Goal: Information Seeking & Learning: Understand process/instructions

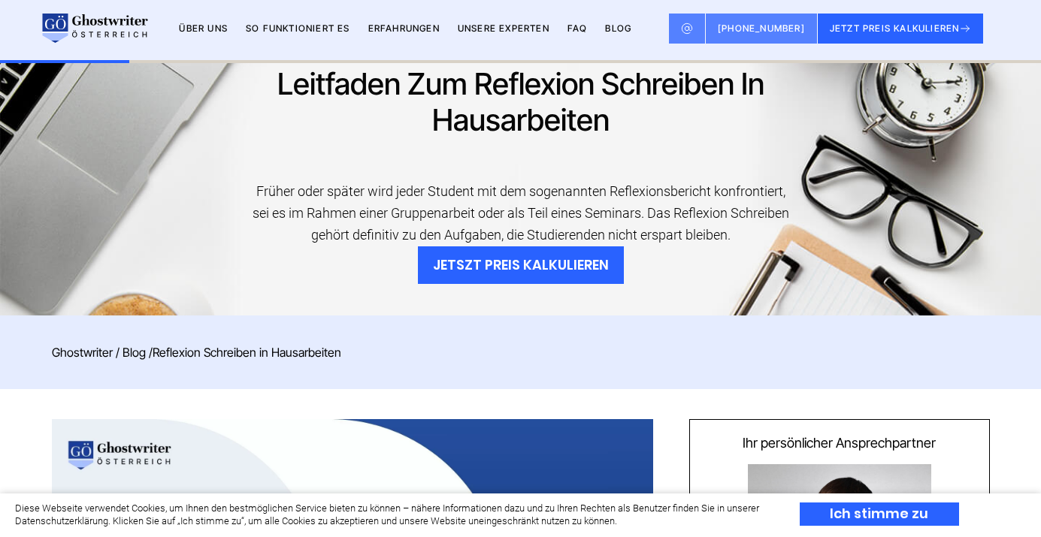
scroll to position [578, 0]
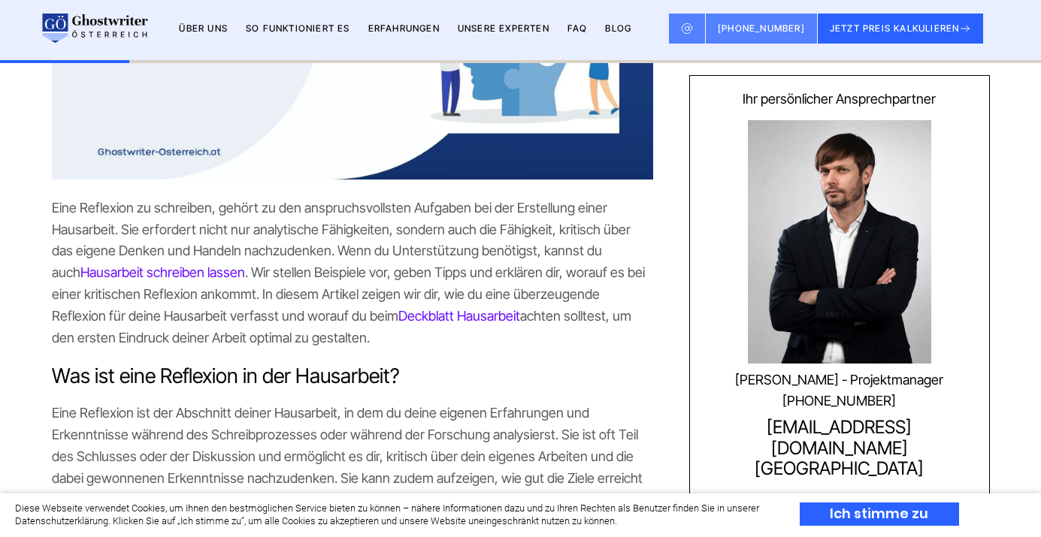
click at [425, 244] on span "Eine Reflexion zu schreiben, gehört zu den anspruchsvollsten Aufgaben bei der E…" at bounding box center [341, 240] width 579 height 80
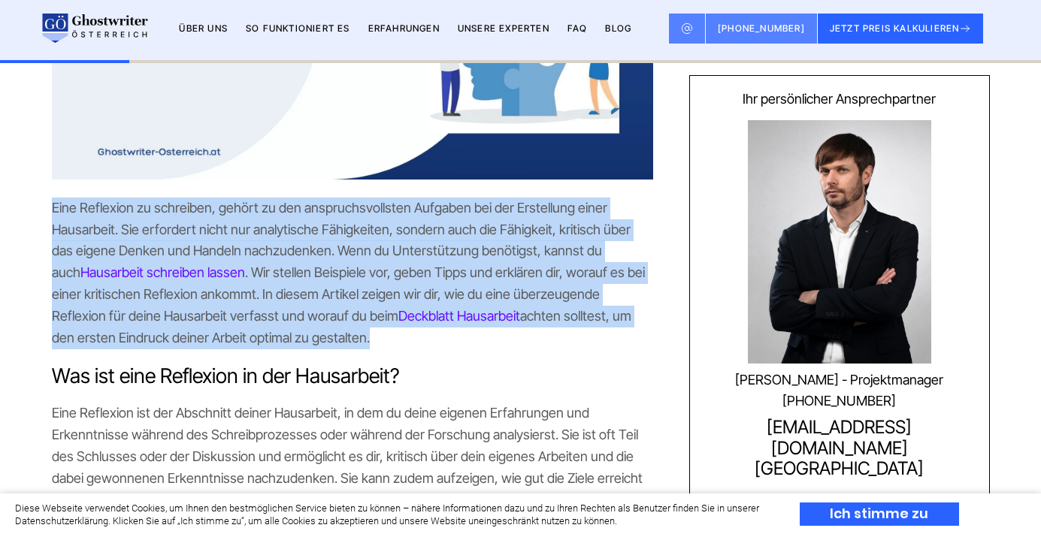
click at [425, 244] on span "Eine Reflexion zu schreiben, gehört zu den anspruchsvollsten Aufgaben bei der E…" at bounding box center [341, 240] width 579 height 80
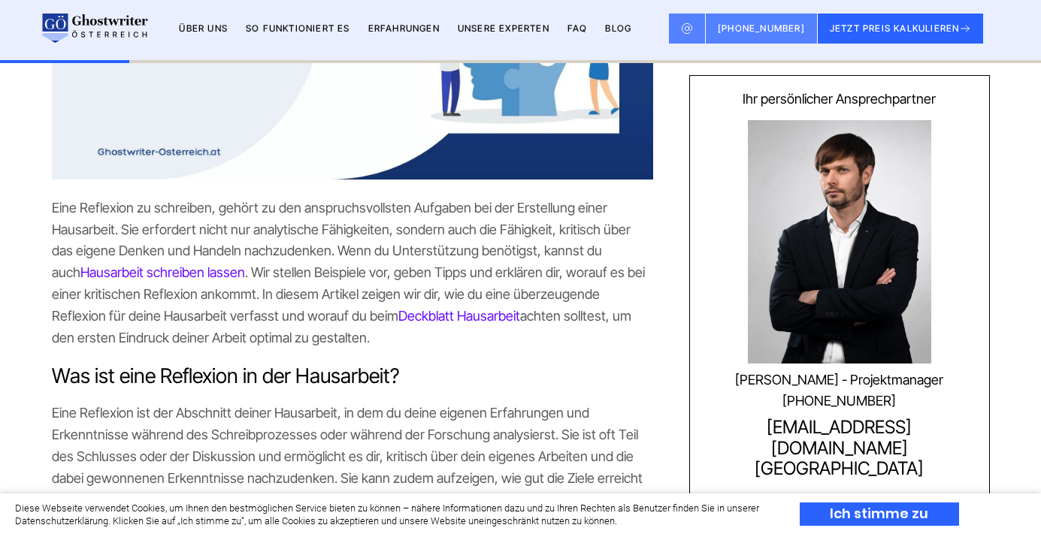
click at [425, 244] on span "Eine Reflexion zu schreiben, gehört zu den anspruchsvollsten Aufgaben bei der E…" at bounding box center [341, 240] width 579 height 80
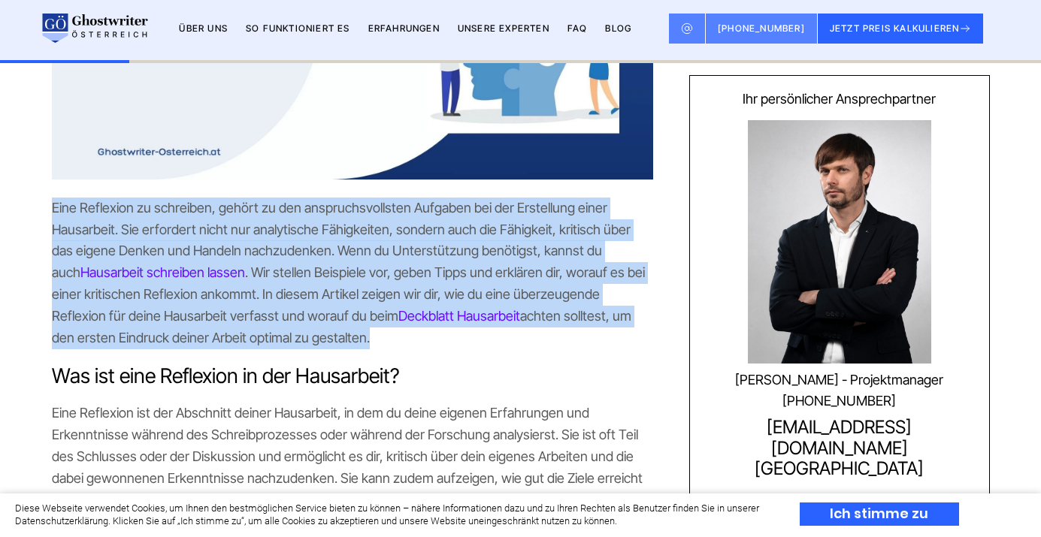
click at [425, 244] on span "Eine Reflexion zu schreiben, gehört zu den anspruchsvollsten Aufgaben bei der E…" at bounding box center [341, 240] width 579 height 80
click at [327, 233] on span "Eine Reflexion zu schreiben, gehört zu den anspruchsvollsten Aufgaben bei der E…" at bounding box center [341, 240] width 579 height 80
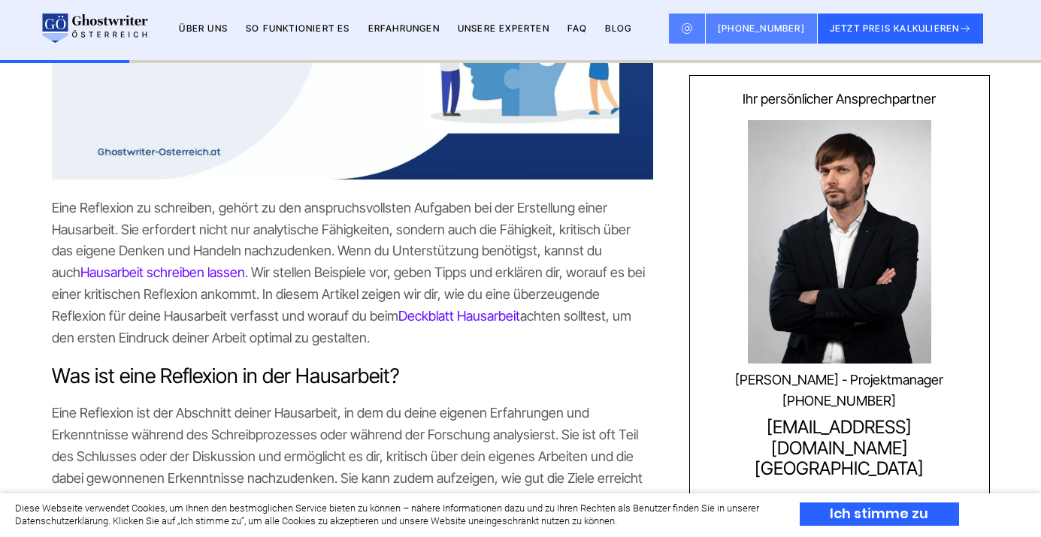
click at [327, 233] on span "Eine Reflexion zu schreiben, gehört zu den anspruchsvollsten Aufgaben bei der E…" at bounding box center [341, 240] width 579 height 80
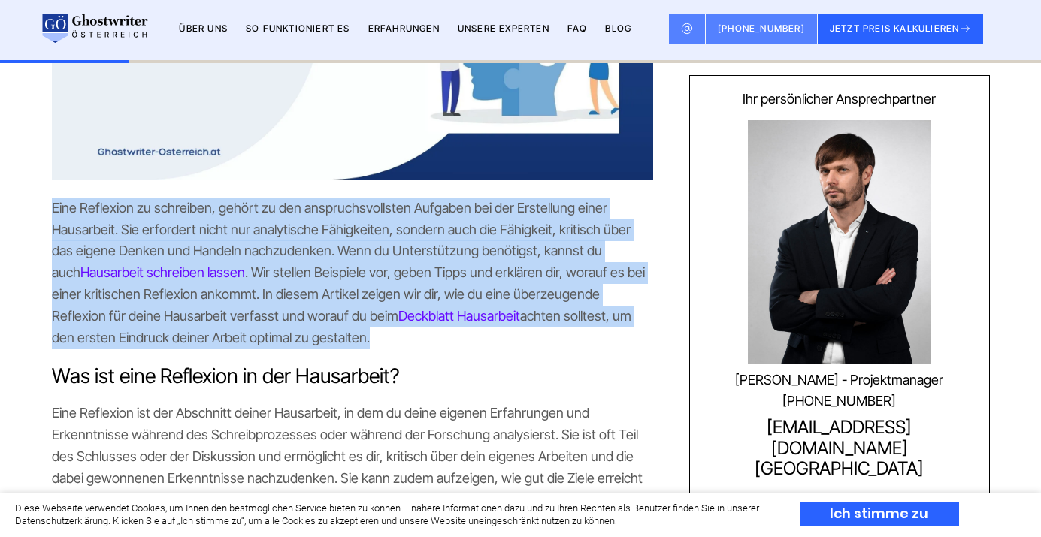
click at [327, 233] on span "Eine Reflexion zu schreiben, gehört zu den anspruchsvollsten Aufgaben bei der E…" at bounding box center [341, 240] width 579 height 80
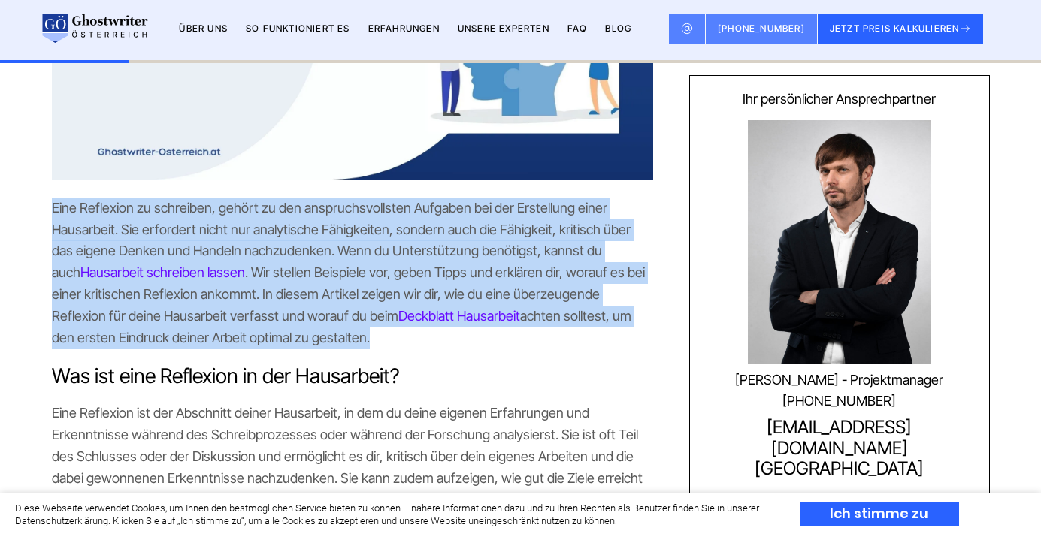
click at [327, 233] on span "Eine Reflexion zu schreiben, gehört zu den anspruchsvollsten Aufgaben bei der E…" at bounding box center [341, 240] width 579 height 80
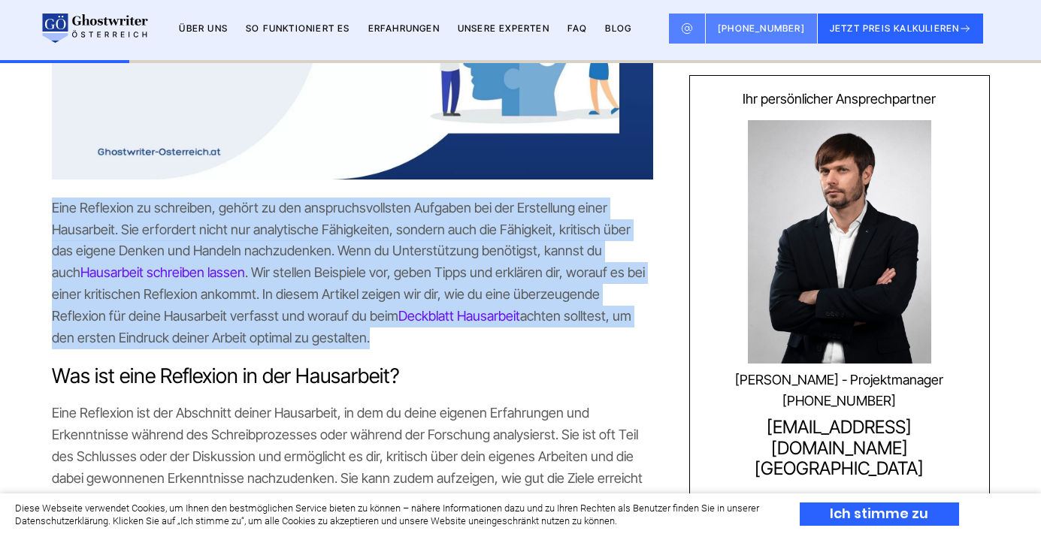
click at [327, 233] on span "Eine Reflexion zu schreiben, gehört zu den anspruchsvollsten Aufgaben bei der E…" at bounding box center [341, 240] width 579 height 80
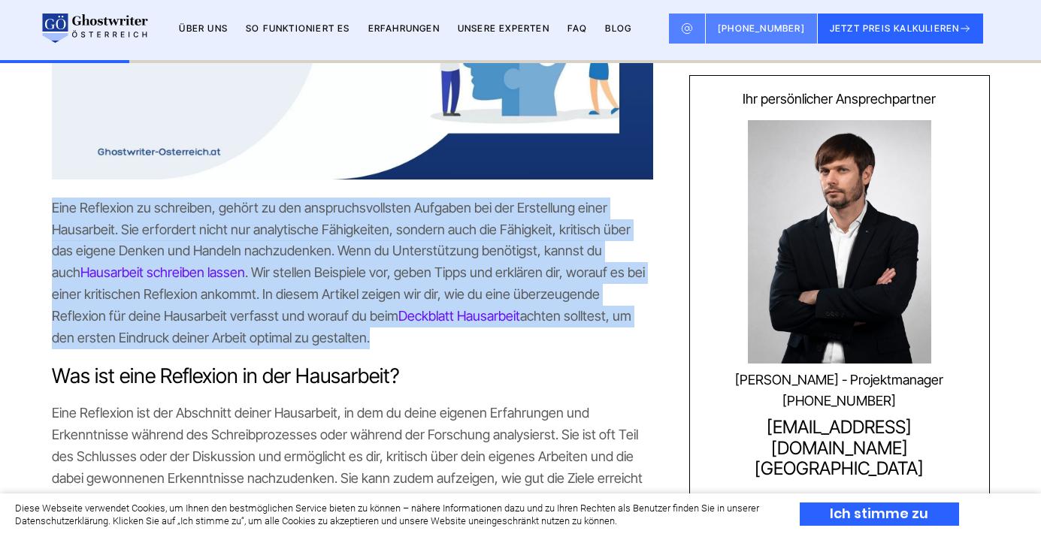
click at [383, 219] on p "Eine Reflexion zu schreiben, gehört zu den anspruchsvollsten Aufgaben bei der E…" at bounding box center [352, 274] width 601 height 152
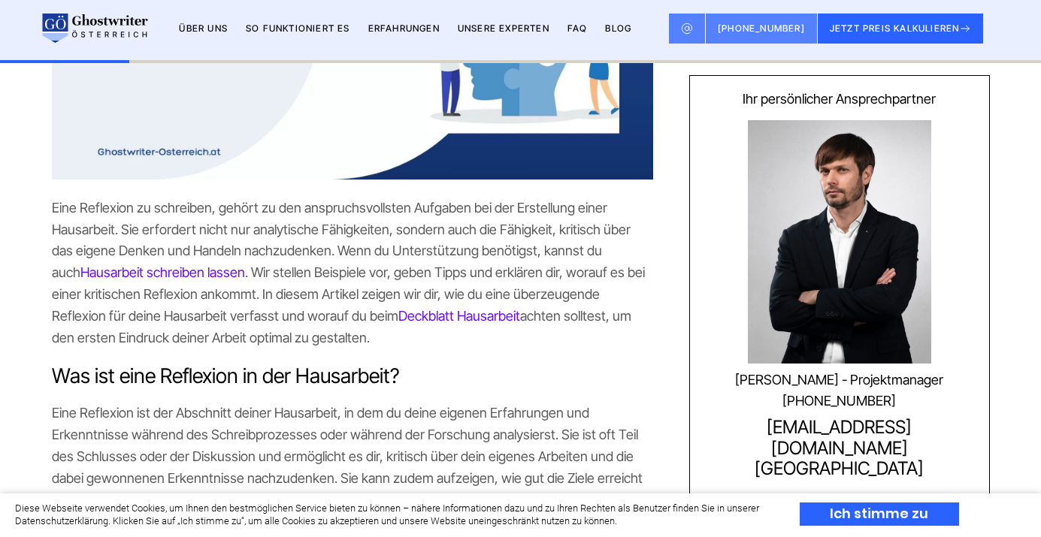
click at [383, 219] on p "Eine Reflexion zu schreiben, gehört zu den anspruchsvollsten Aufgaben bei der E…" at bounding box center [352, 274] width 601 height 152
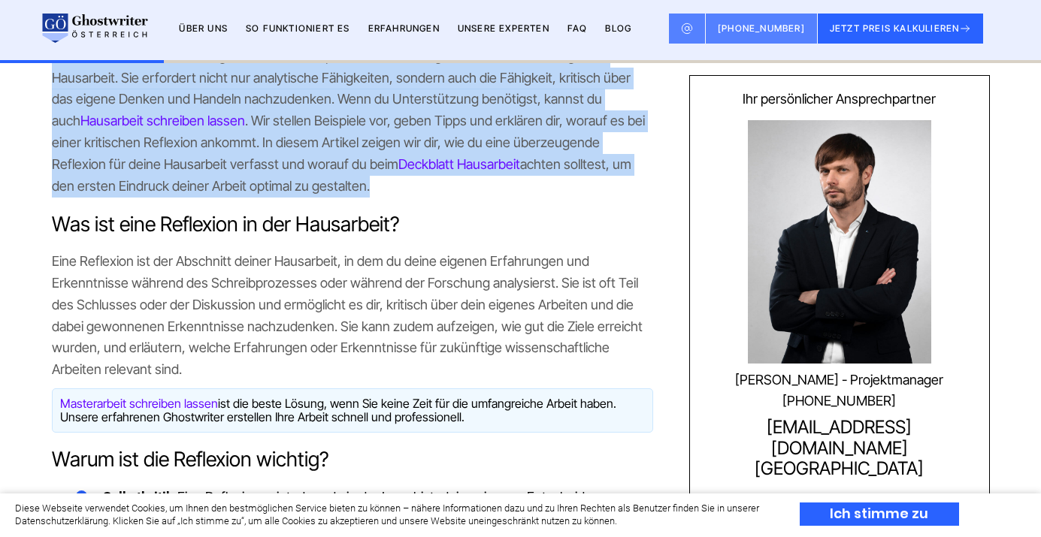
scroll to position [732, 0]
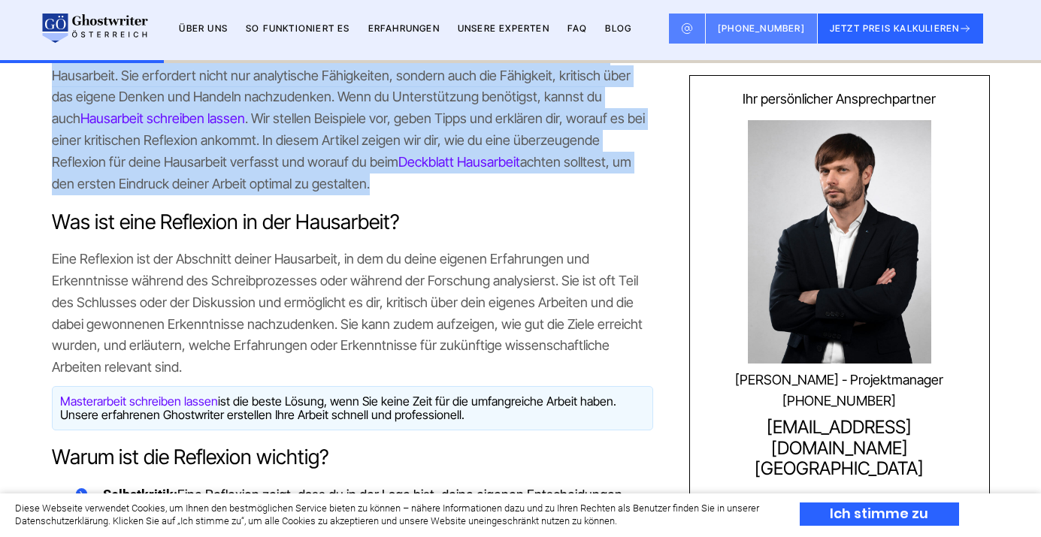
click at [320, 298] on span "Eine Reflexion ist der Abschnitt deiner Hausarbeit, in dem du deine eigenen Erf…" at bounding box center [347, 313] width 591 height 124
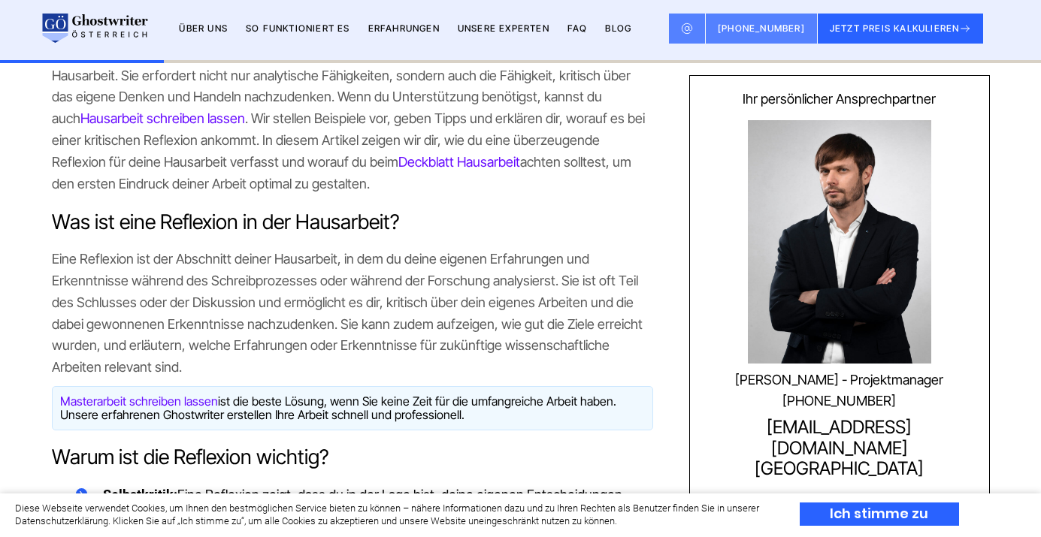
click at [320, 298] on span "Eine Reflexion ist der Abschnitt deiner Hausarbeit, in dem du deine eigenen Erf…" at bounding box center [347, 313] width 591 height 124
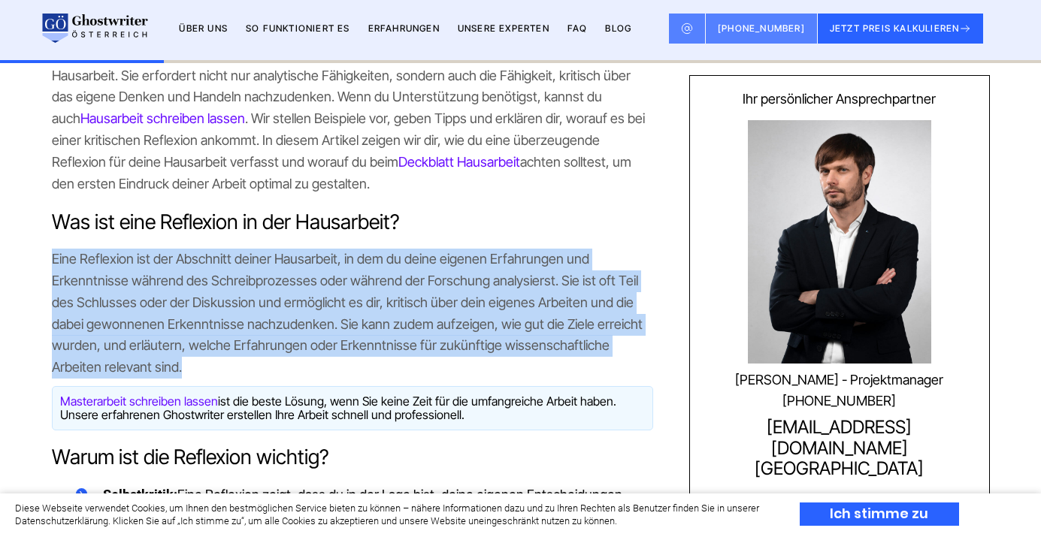
click at [320, 298] on span "Eine Reflexion ist der Abschnitt deiner Hausarbeit, in dem du deine eigenen Erf…" at bounding box center [347, 313] width 591 height 124
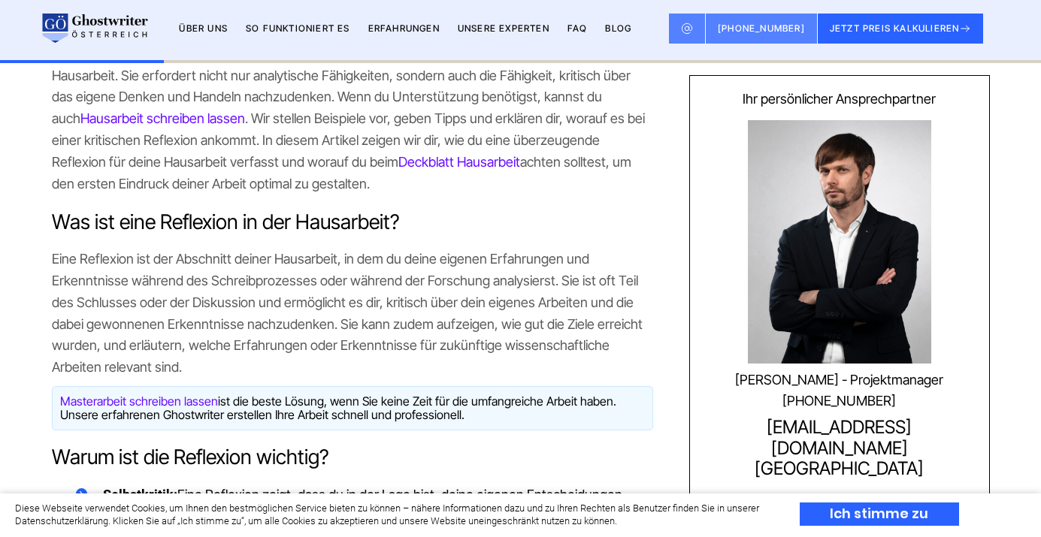
click at [320, 298] on span "Eine Reflexion ist der Abschnitt deiner Hausarbeit, in dem du deine eigenen Erf…" at bounding box center [347, 313] width 591 height 124
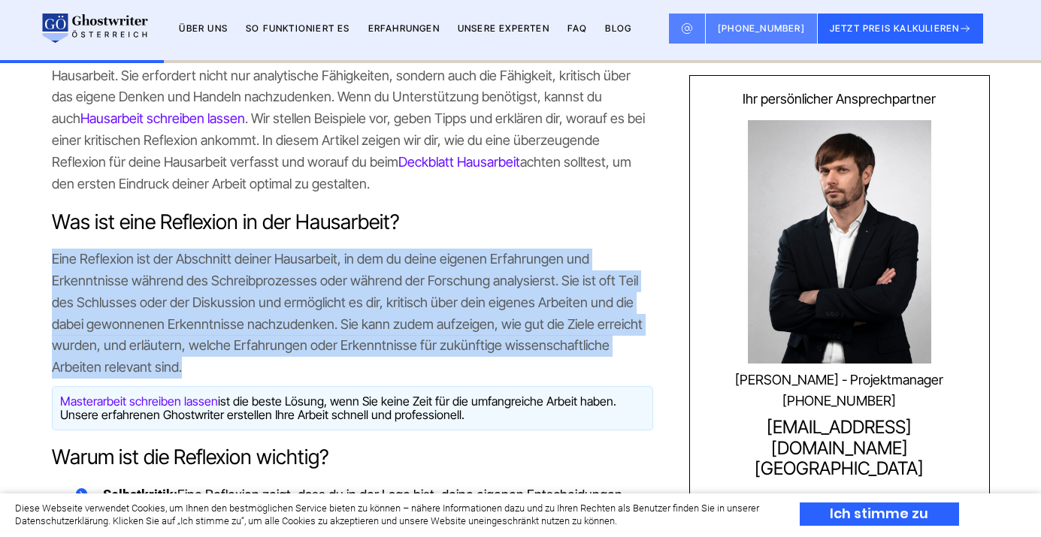
click at [320, 298] on span "Eine Reflexion ist der Abschnitt deiner Hausarbeit, in dem du deine eigenen Erf…" at bounding box center [347, 313] width 591 height 124
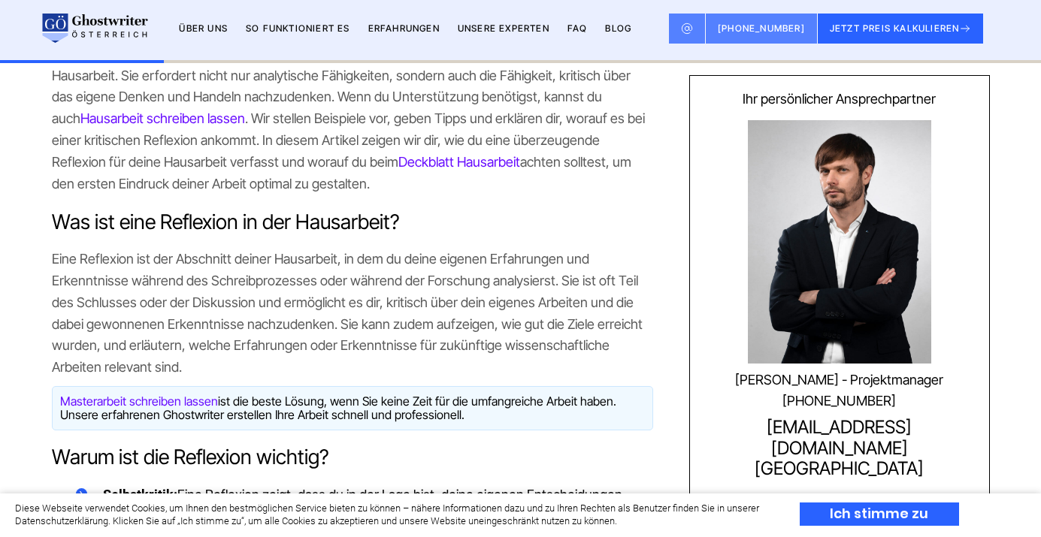
click at [320, 298] on span "Eine Reflexion ist der Abschnitt deiner Hausarbeit, in dem du deine eigenen Erf…" at bounding box center [347, 313] width 591 height 124
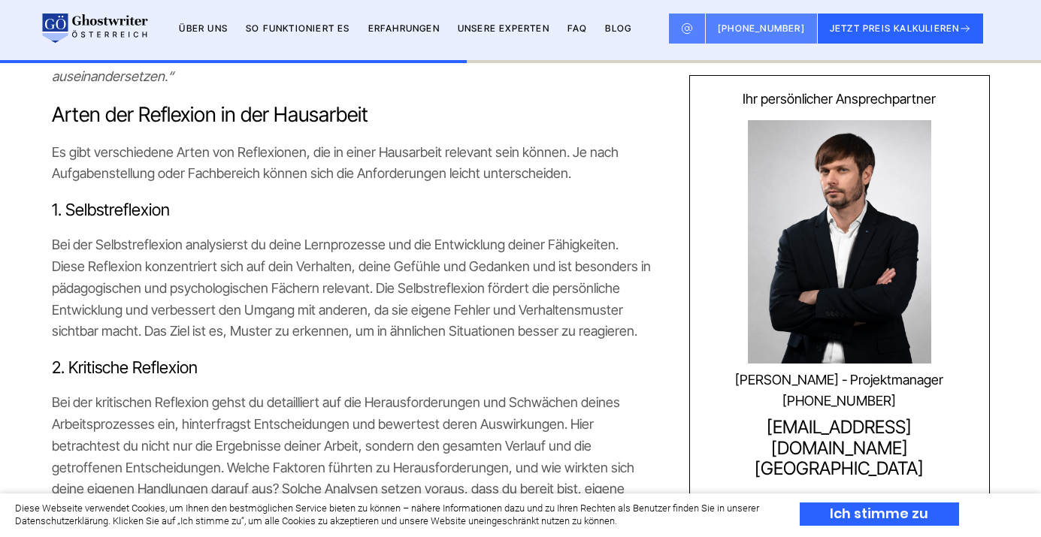
scroll to position [2087, 0]
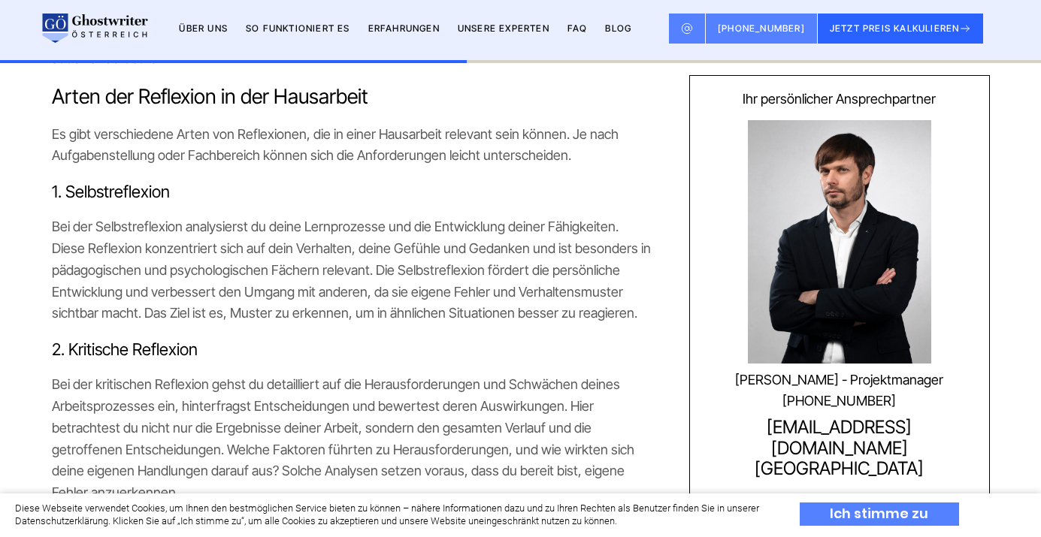
click at [837, 525] on div "Ich stimme zu" at bounding box center [879, 514] width 159 height 23
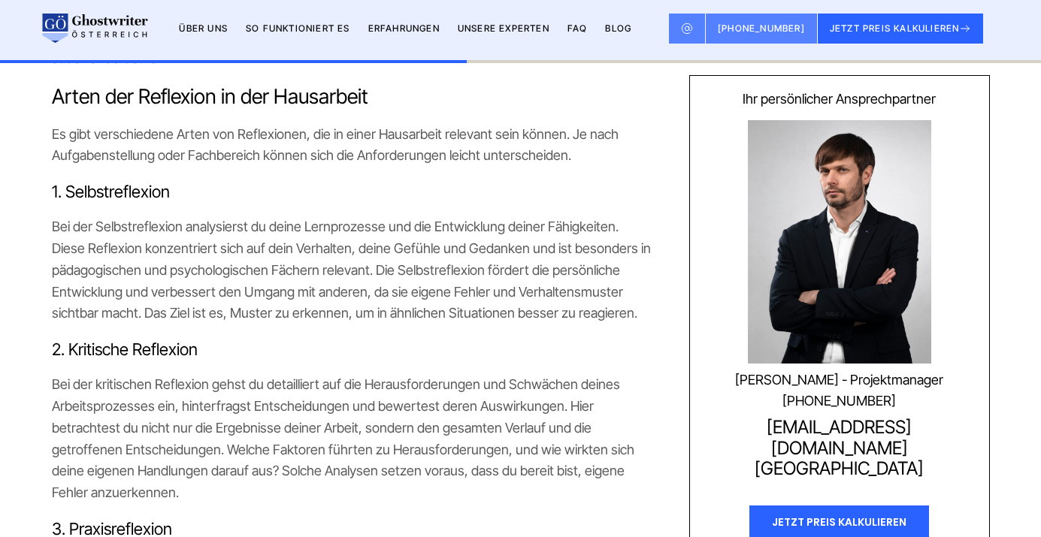
click at [360, 250] on p "Bei der Selbstreflexion analysierst du deine Lernprozesse und die Entwicklung d…" at bounding box center [352, 270] width 601 height 108
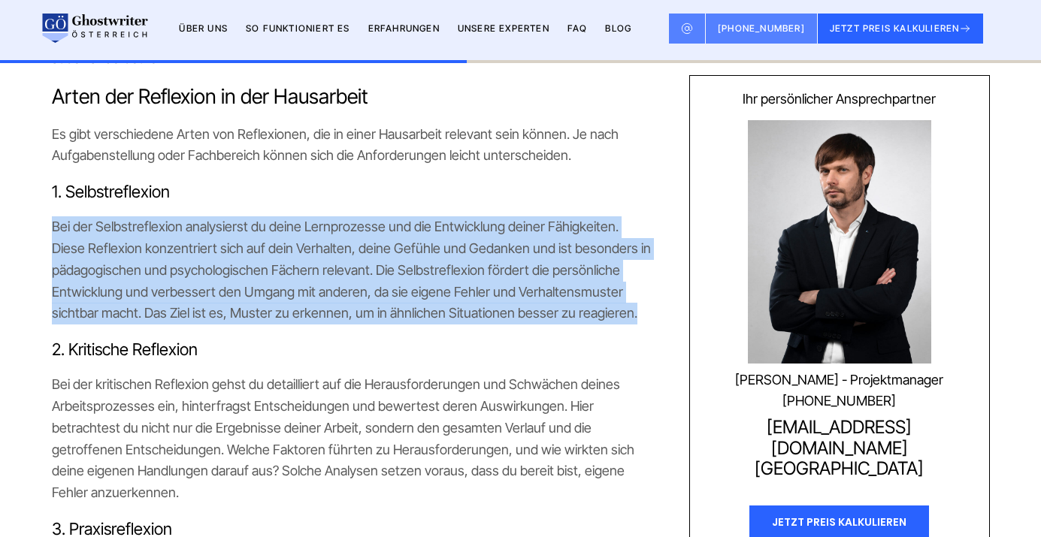
click at [213, 409] on span "Bei der kritischen Reflexion gehst du detailliert auf die Herausforderungen und…" at bounding box center [343, 439] width 583 height 124
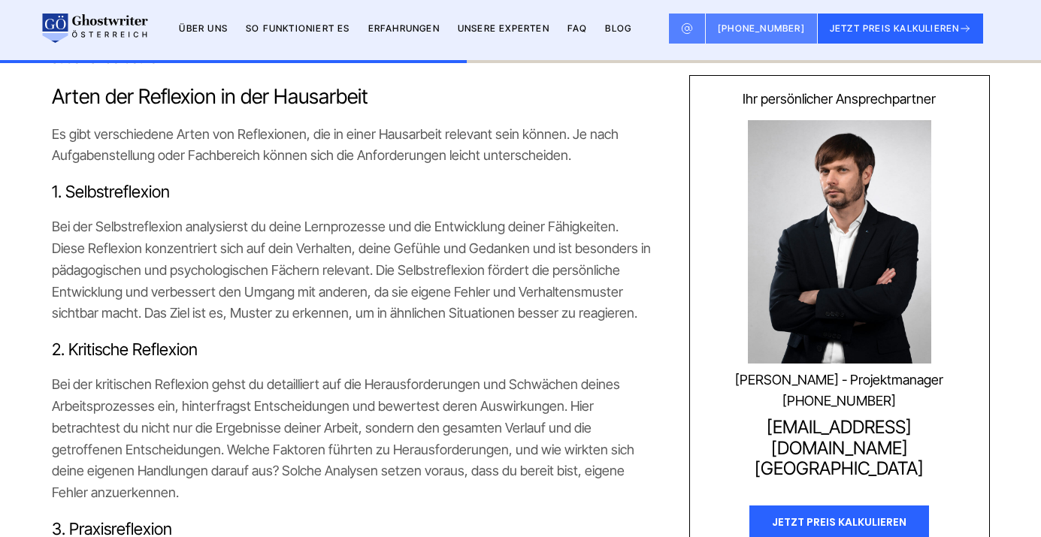
click at [213, 409] on span "Bei der kritischen Reflexion gehst du detailliert auf die Herausforderungen und…" at bounding box center [343, 439] width 583 height 124
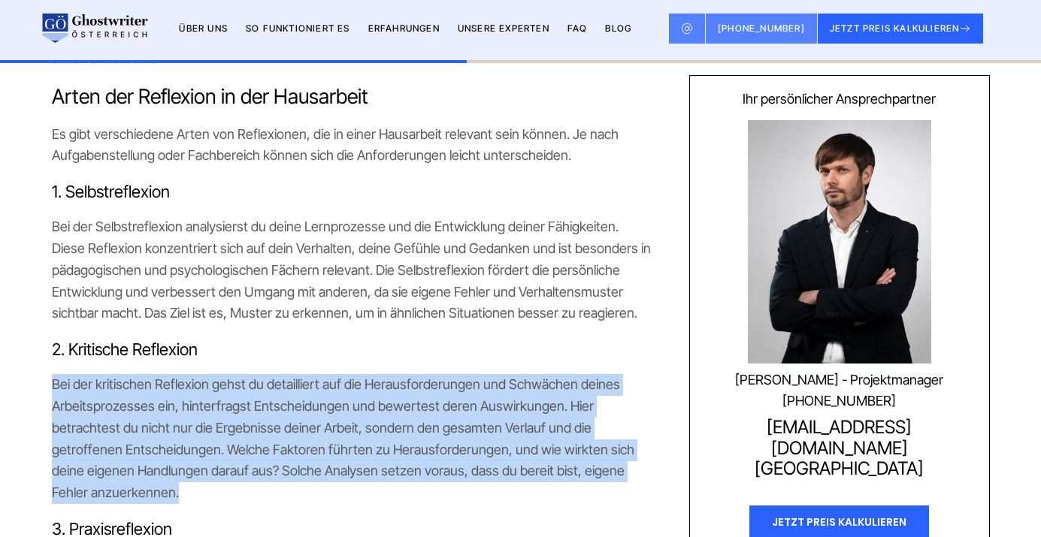
click at [213, 409] on span "Bei der kritischen Reflexion gehst du detailliert auf die Herausforderungen und…" at bounding box center [343, 439] width 583 height 124
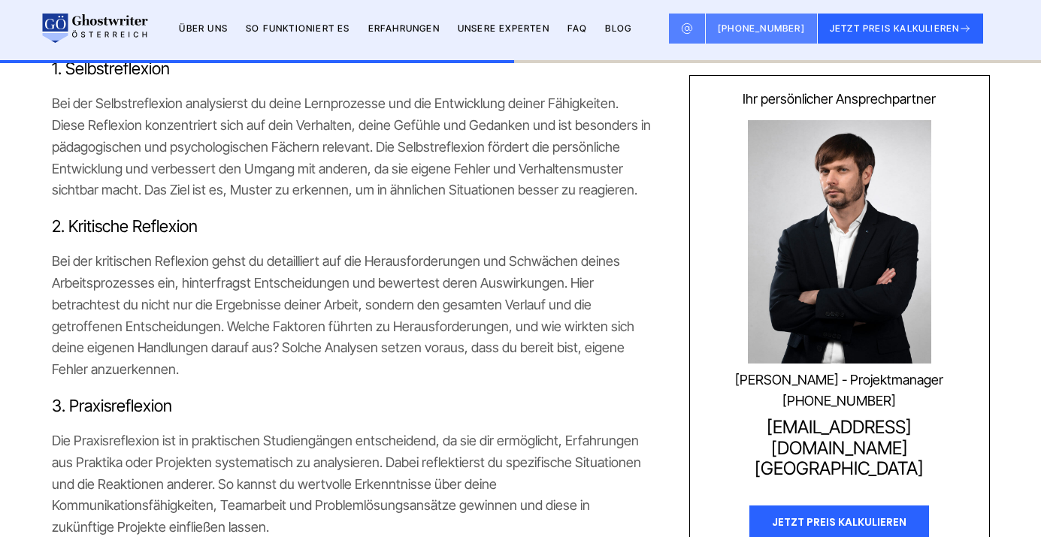
scroll to position [2306, 0]
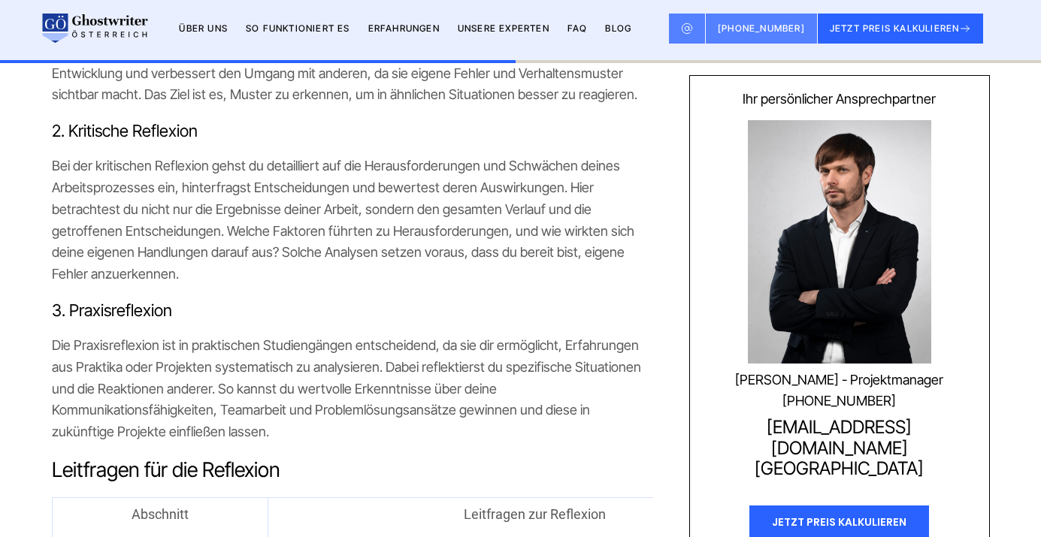
click at [256, 337] on span "Die Praxisreflexion ist in praktischen Studiengängen entscheidend, da sie dir e…" at bounding box center [346, 388] width 589 height 102
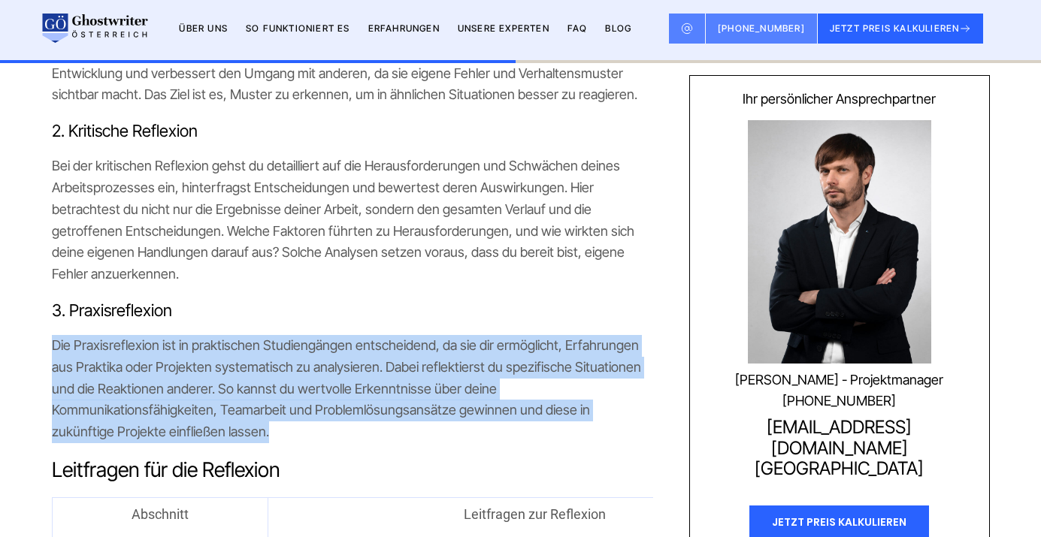
click at [256, 337] on span "Die Praxisreflexion ist in praktischen Studiengängen entscheidend, da sie dir e…" at bounding box center [346, 388] width 589 height 102
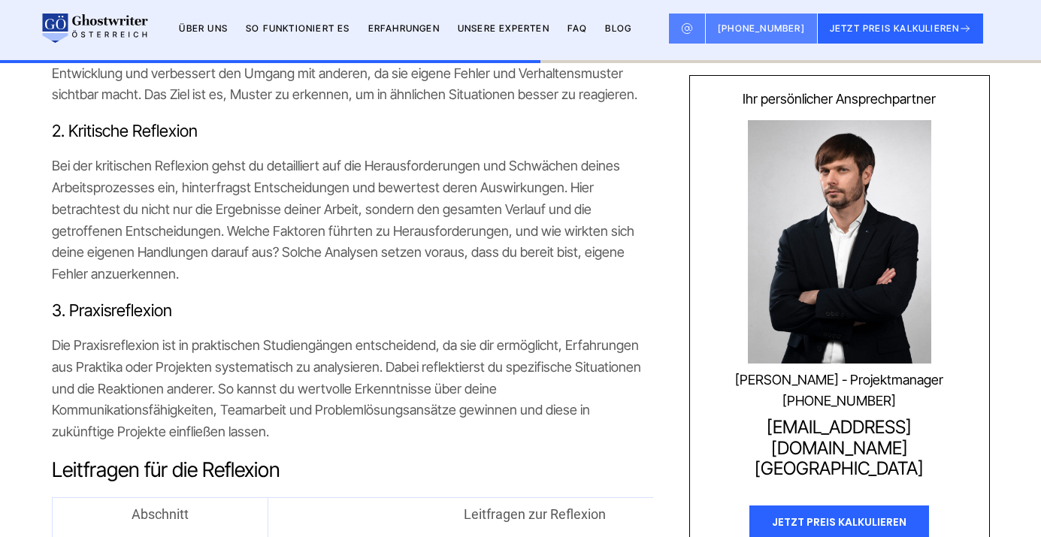
scroll to position [2593, 0]
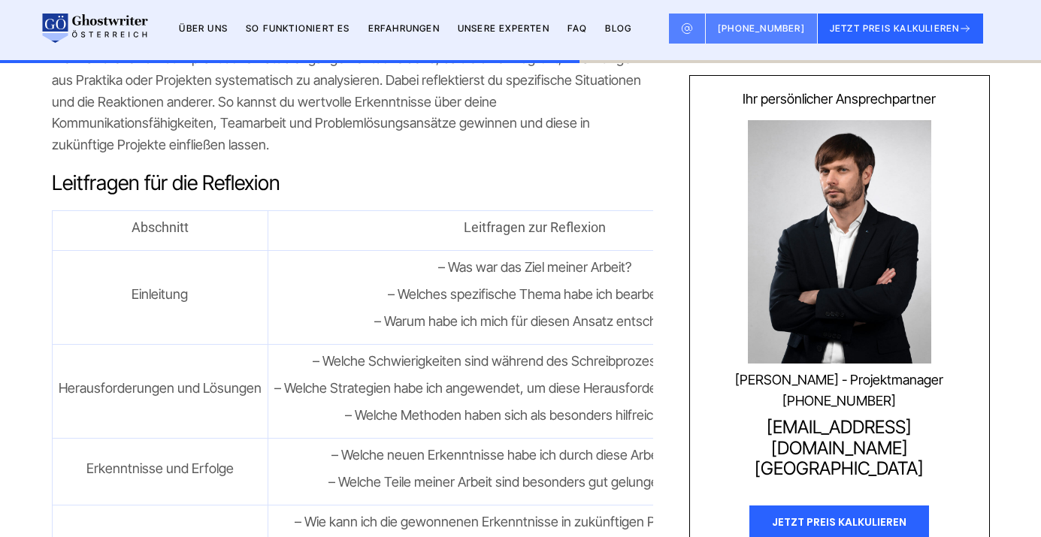
click at [529, 219] on b "Leitfragen zur Reflexion" at bounding box center [535, 227] width 142 height 16
click at [518, 259] on span "– Was war das Ziel meiner Arbeit?" at bounding box center [534, 267] width 193 height 16
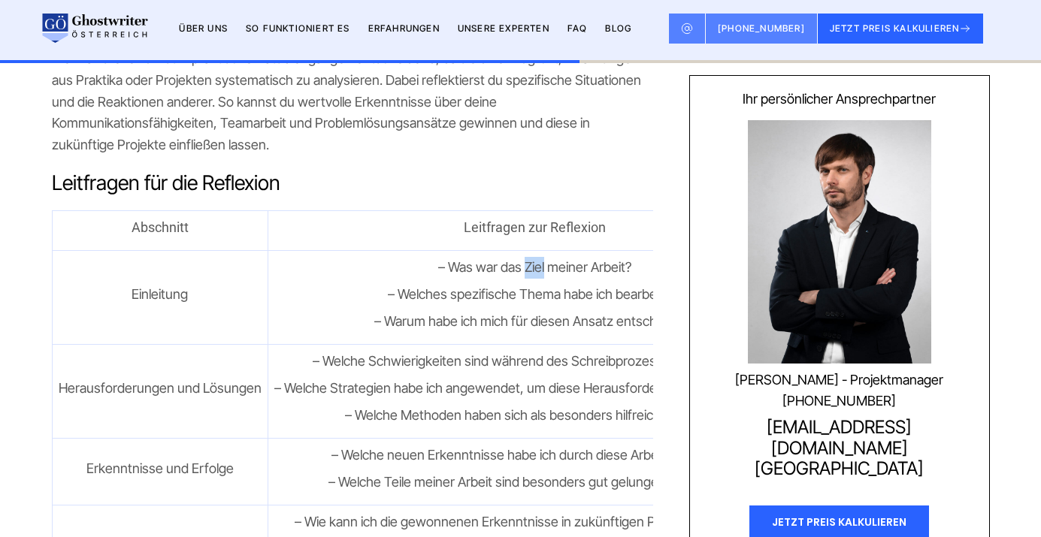
click at [518, 259] on span "– Was war das Ziel meiner Arbeit?" at bounding box center [534, 267] width 193 height 16
click at [472, 250] on td "– Was war das Ziel meiner Arbeit? – Welches spezifische Thema habe ich bearbeit…" at bounding box center [535, 297] width 534 height 94
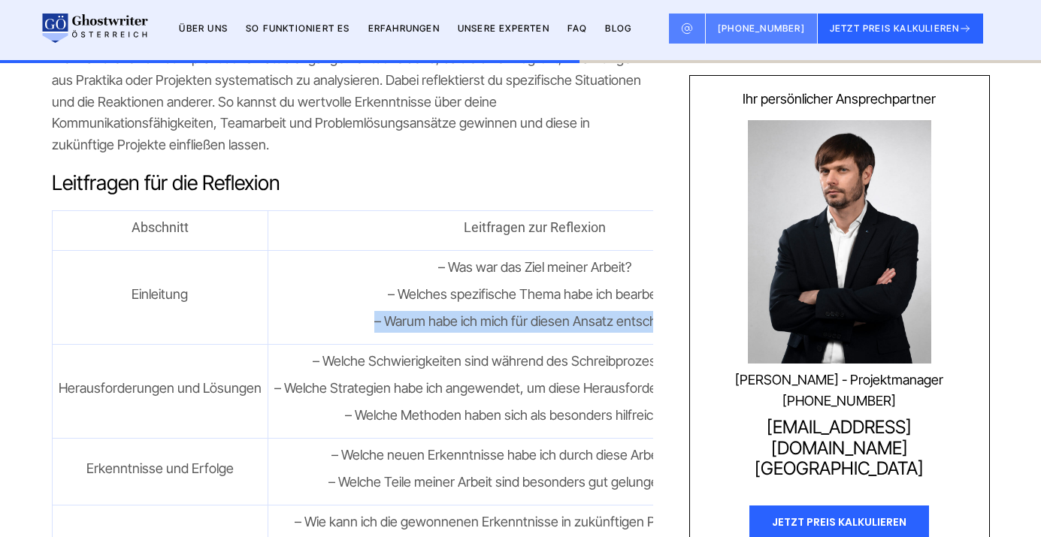
click at [499, 286] on span "– Welches spezifische Thema habe ich bearbeitet?" at bounding box center [535, 294] width 294 height 16
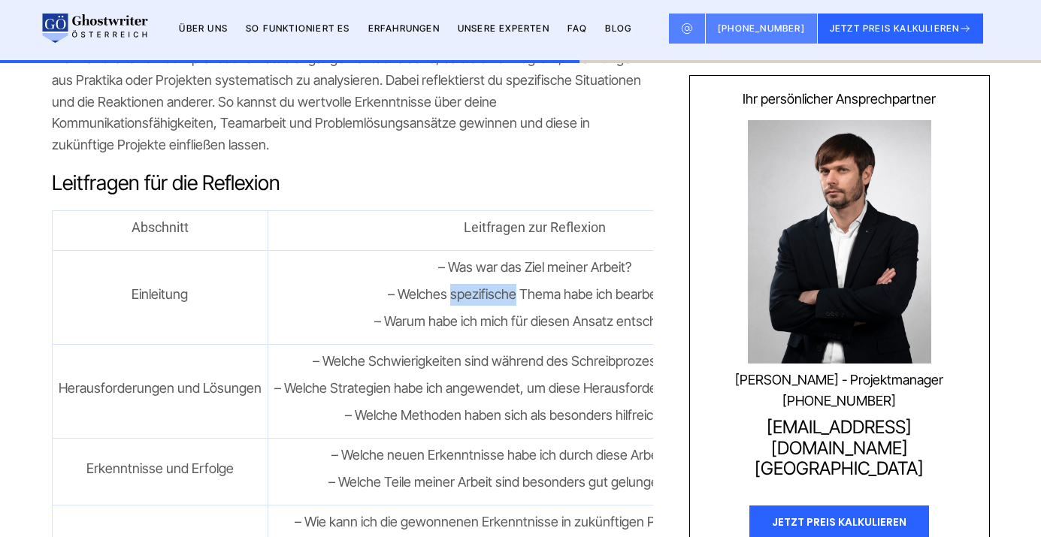
click at [499, 286] on span "– Welches spezifische Thema habe ich bearbeitet?" at bounding box center [535, 294] width 294 height 16
click at [490, 313] on span "– Warum habe ich mich für diesen Ansatz entschieden?" at bounding box center [534, 321] width 321 height 16
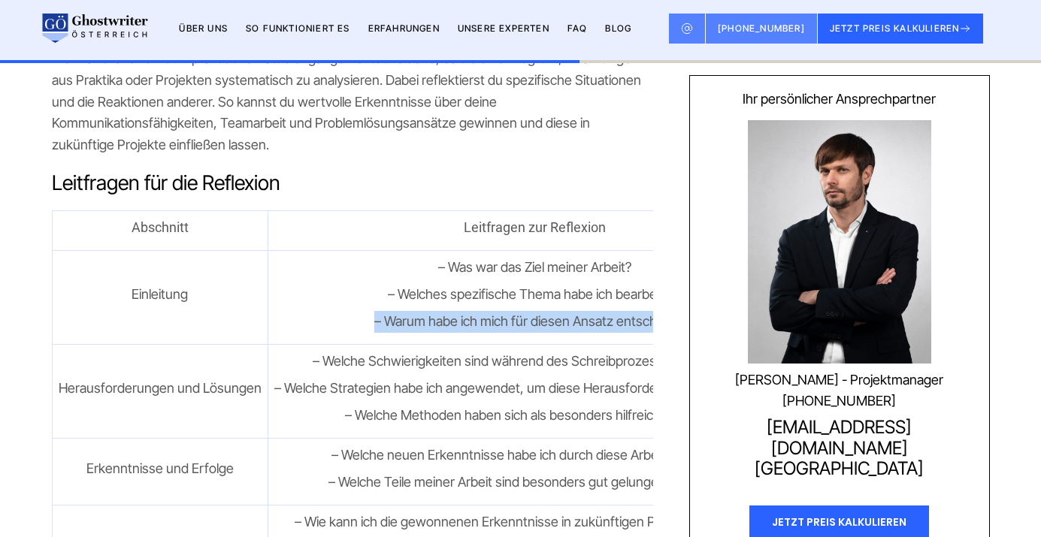
click at [490, 313] on span "– Warum habe ich mich für diesen Ansatz entschieden?" at bounding box center [534, 321] width 321 height 16
click at [465, 351] on p "– Welche Schwierigkeiten sind während des Schreibprozesses aufgetreten?" at bounding box center [534, 362] width 521 height 22
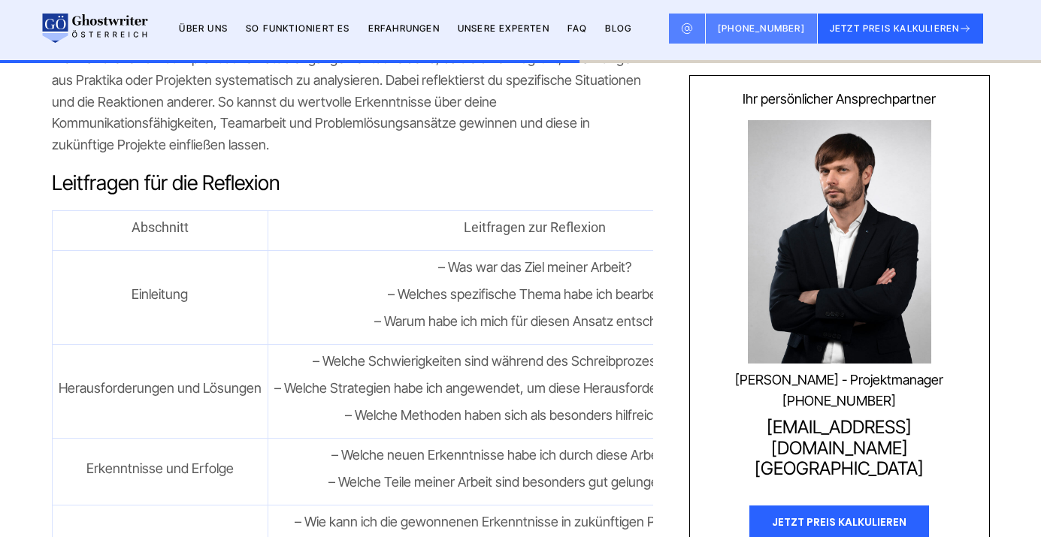
click at [465, 351] on p "– Welche Schwierigkeiten sind während des Schreibprozesses aufgetreten?" at bounding box center [534, 362] width 521 height 22
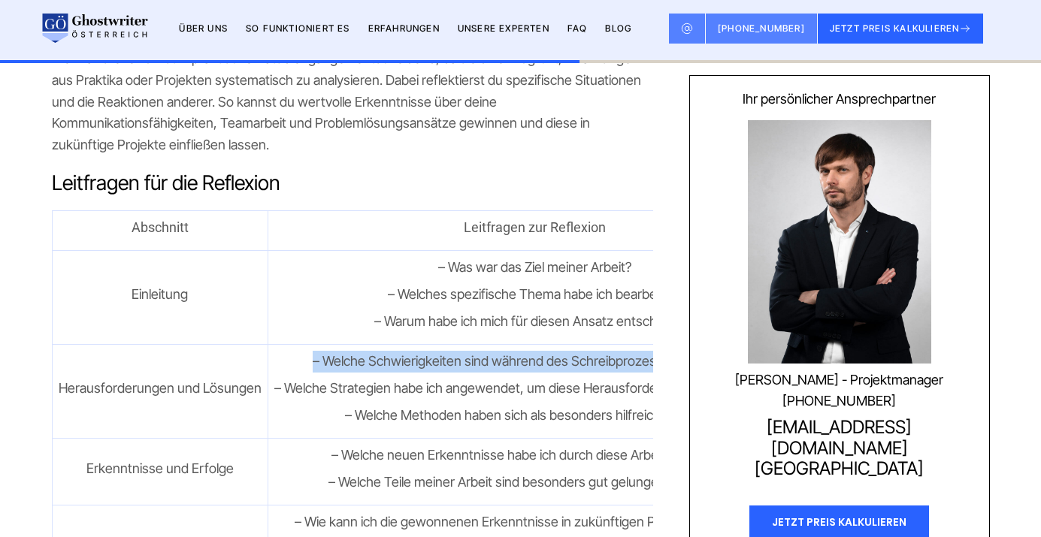
click at [465, 351] on p "– Welche Schwierigkeiten sind während des Schreibprozesses aufgetreten?" at bounding box center [534, 362] width 521 height 22
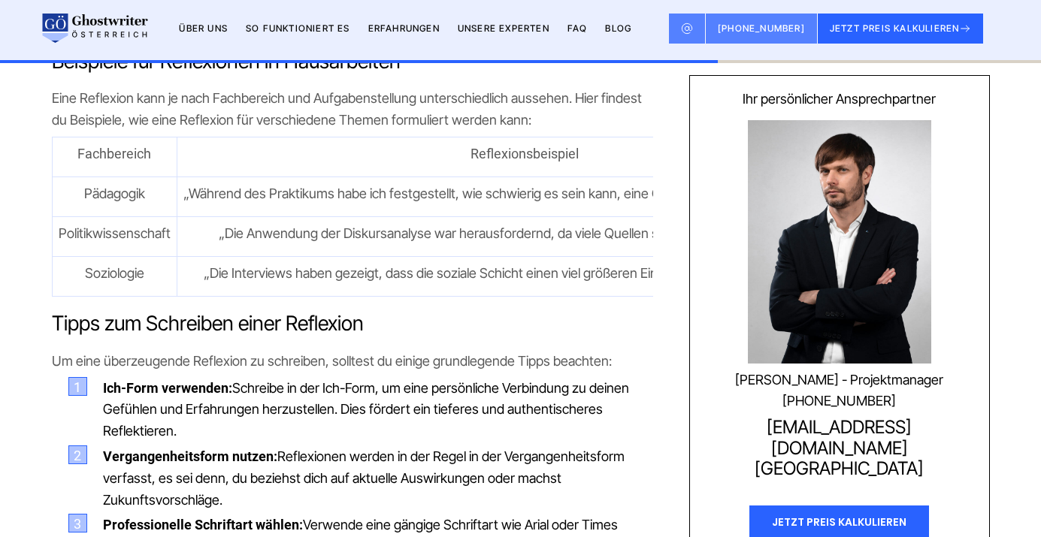
scroll to position [3209, 0]
click at [352, 381] on span "Schreibe in der Ich-Form, um eine persönliche Verbindung zu deinen Gefühlen und…" at bounding box center [366, 410] width 526 height 59
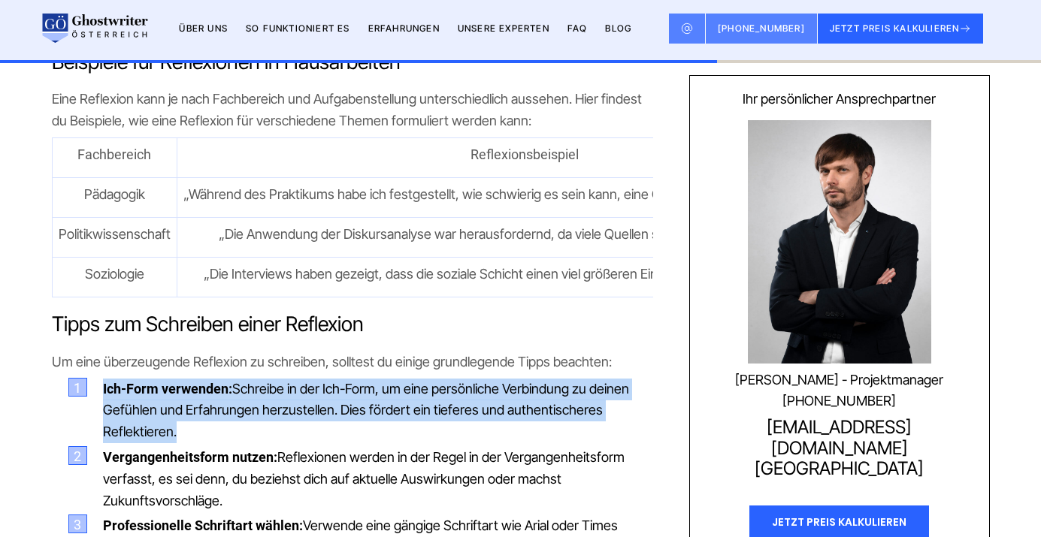
click at [352, 381] on span "Schreibe in der Ich-Form, um eine persönliche Verbindung zu deinen Gefühlen und…" at bounding box center [366, 410] width 526 height 59
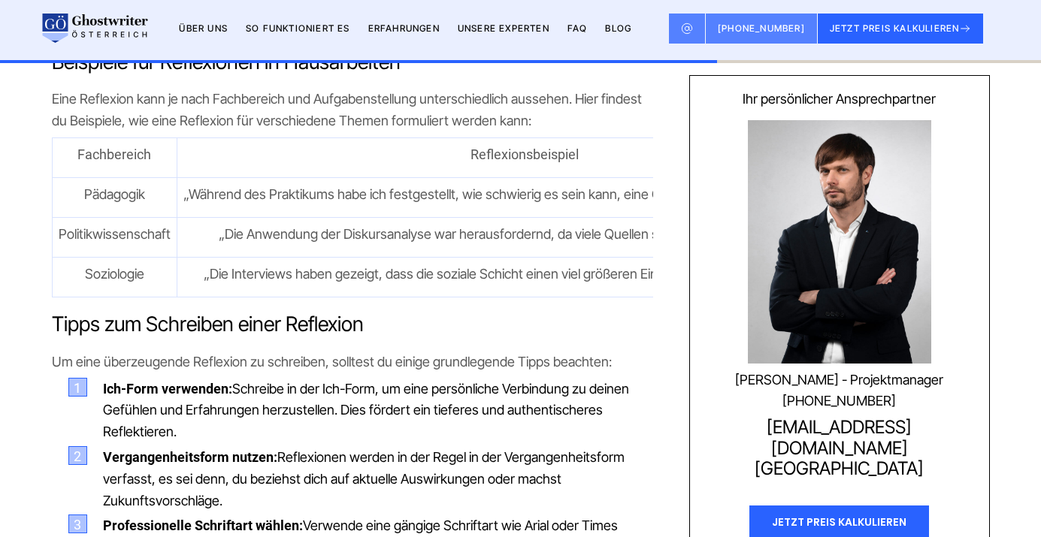
click at [352, 381] on span "Schreibe in der Ich-Form, um eine persönliche Verbindung zu deinen Gefühlen und…" at bounding box center [366, 410] width 526 height 59
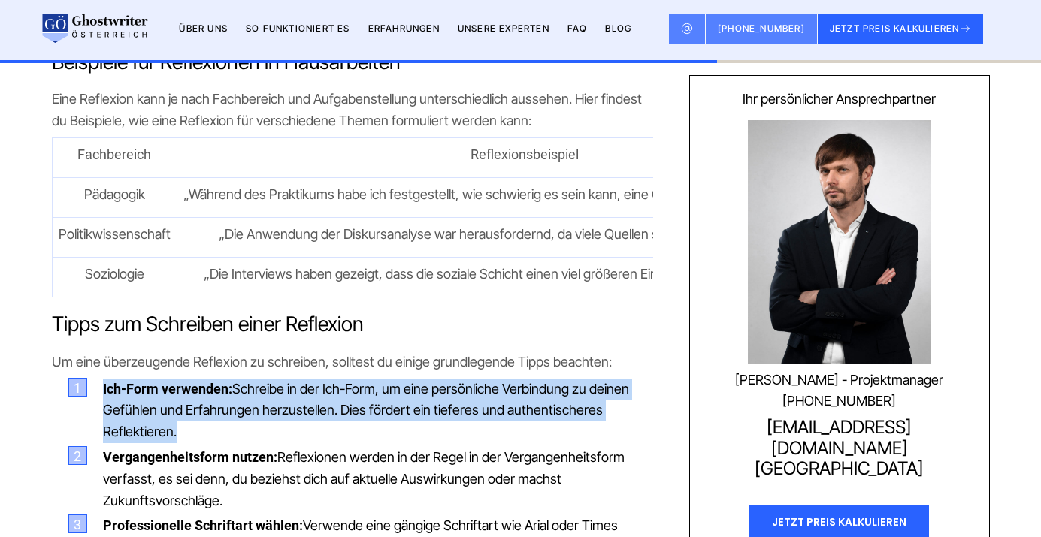
click at [352, 381] on span "Schreibe in der Ich-Form, um eine persönliche Verbindung zu deinen Gefühlen und…" at bounding box center [366, 410] width 526 height 59
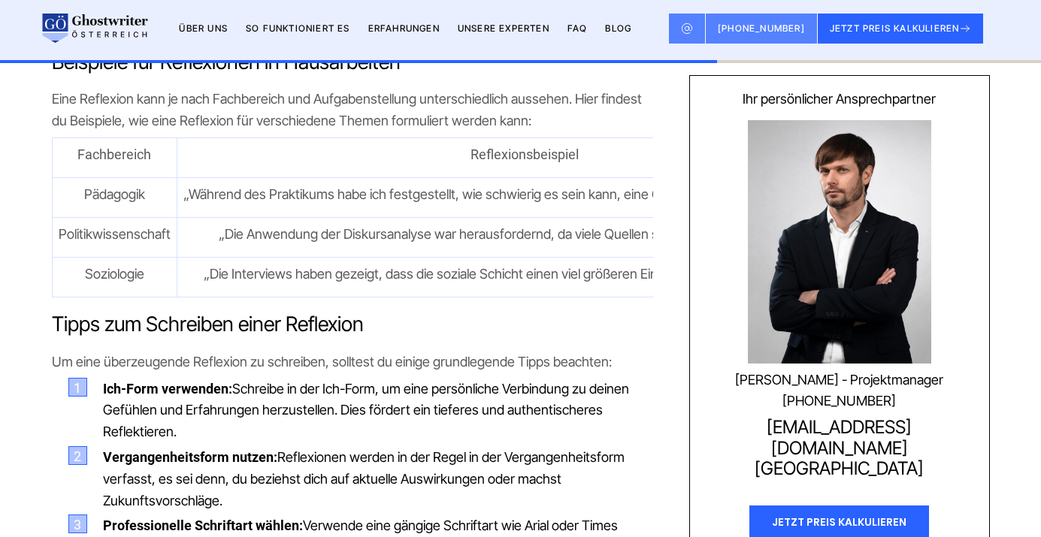
click at [352, 381] on span "Schreibe in der Ich-Form, um eine persönliche Verbindung zu deinen Gefühlen und…" at bounding box center [366, 410] width 526 height 59
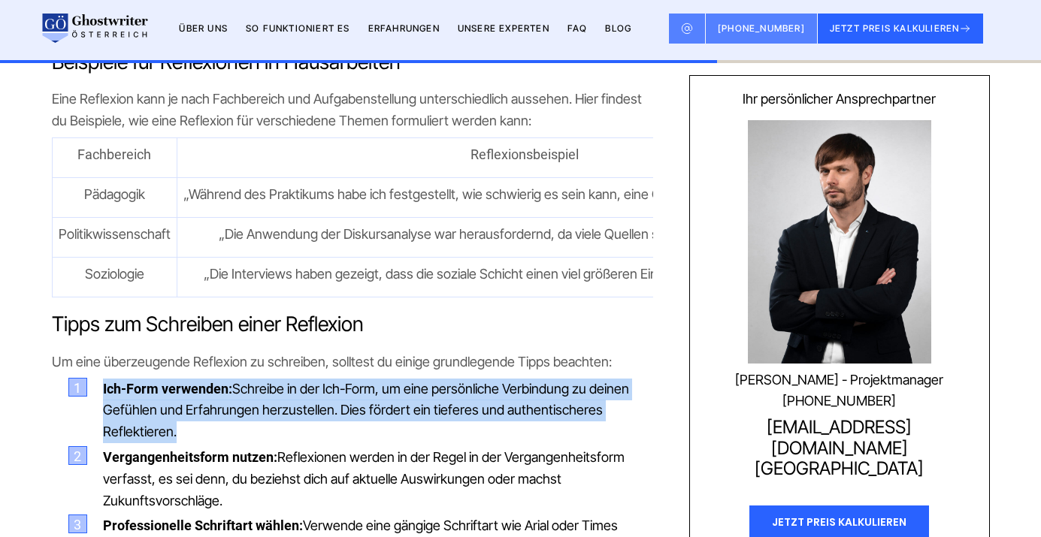
click at [292, 447] on li "Vergangenheitsform nutzen: Reflexionen werden in der Regel in der Vergangenheit…" at bounding box center [364, 479] width 577 height 65
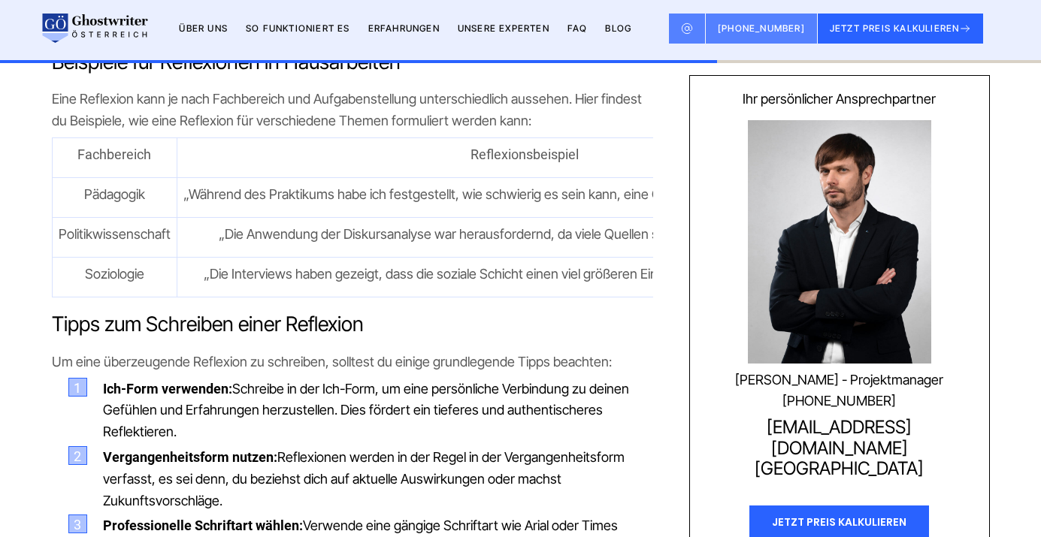
click at [292, 447] on li "Vergangenheitsform nutzen: Reflexionen werden in der Regel in der Vergangenheit…" at bounding box center [364, 479] width 577 height 65
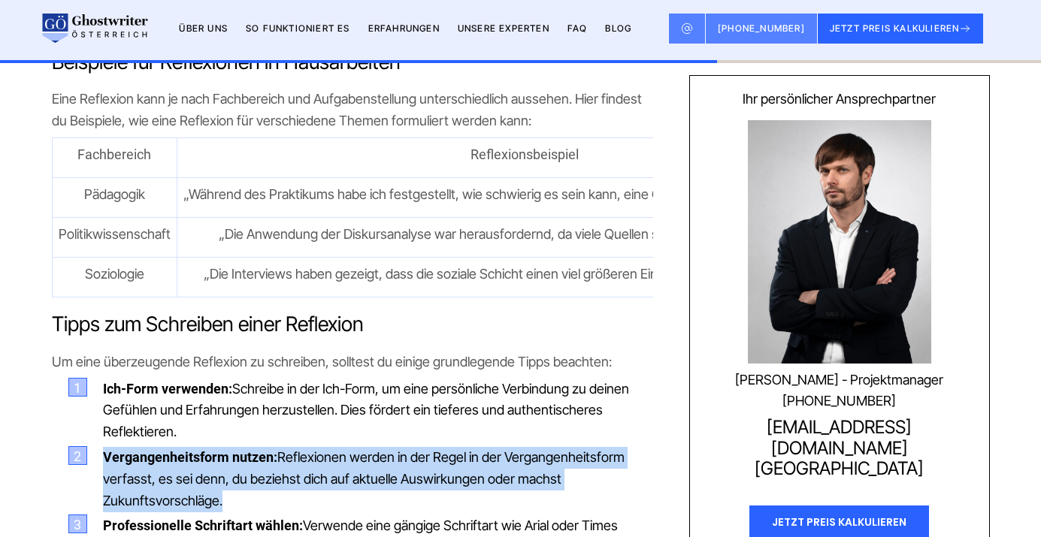
click at [292, 447] on li "Vergangenheitsform nutzen: Reflexionen werden in der Regel in der Vergangenheit…" at bounding box center [364, 479] width 577 height 65
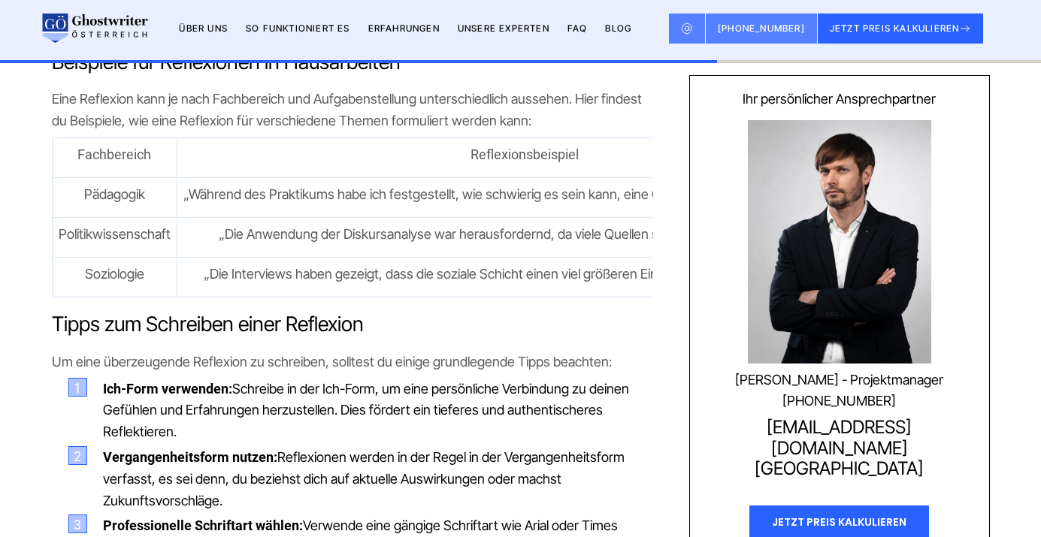
click at [292, 447] on li "Vergangenheitsform nutzen: Reflexionen werden in der Regel in der Vergangenheit…" at bounding box center [364, 479] width 577 height 65
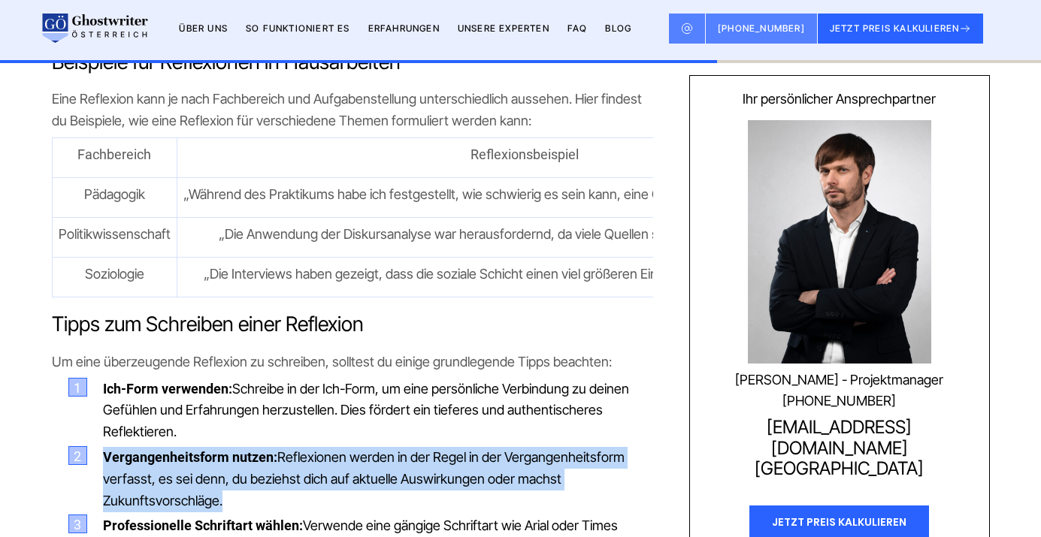
click at [292, 447] on li "Vergangenheitsform nutzen: Reflexionen werden in der Regel in der Vergangenheit…" at bounding box center [364, 479] width 577 height 65
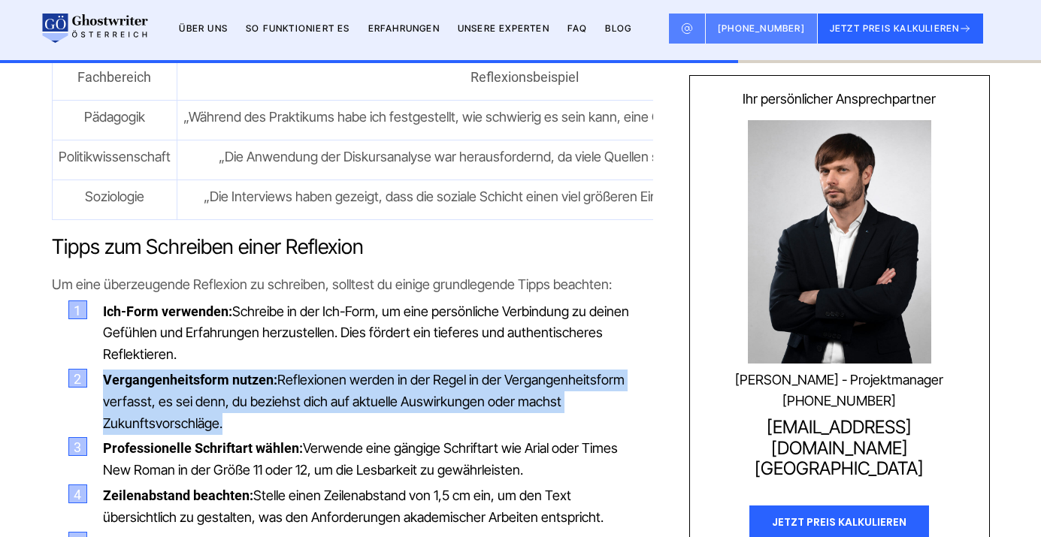
scroll to position [3303, 0]
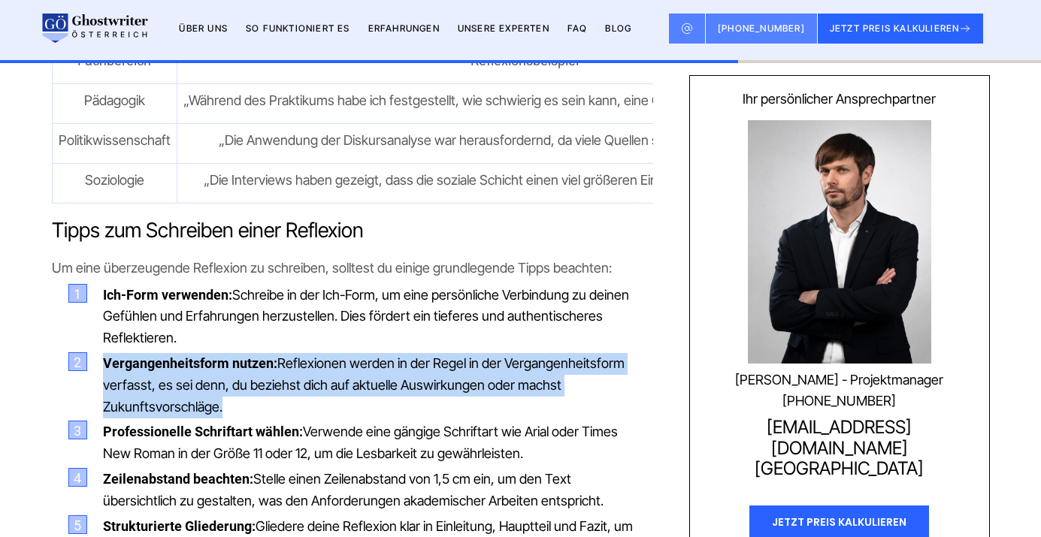
click at [341, 424] on span "Verwende eine gängige Schriftart wie Arial oder Times New Roman in der Größe 11…" at bounding box center [360, 443] width 515 height 38
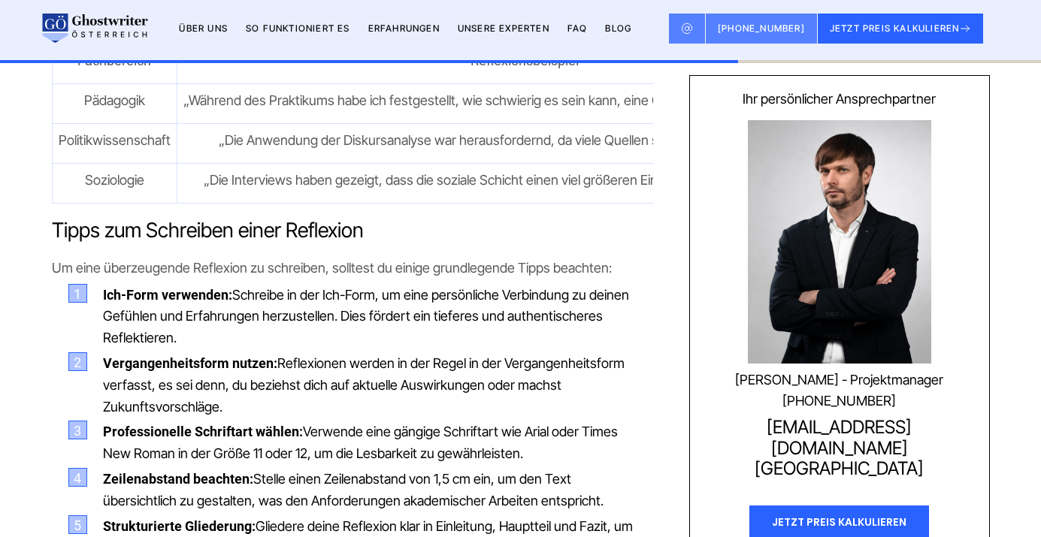
click at [341, 424] on span "Verwende eine gängige Schriftart wie Arial oder Times New Roman in der Größe 11…" at bounding box center [360, 443] width 515 height 38
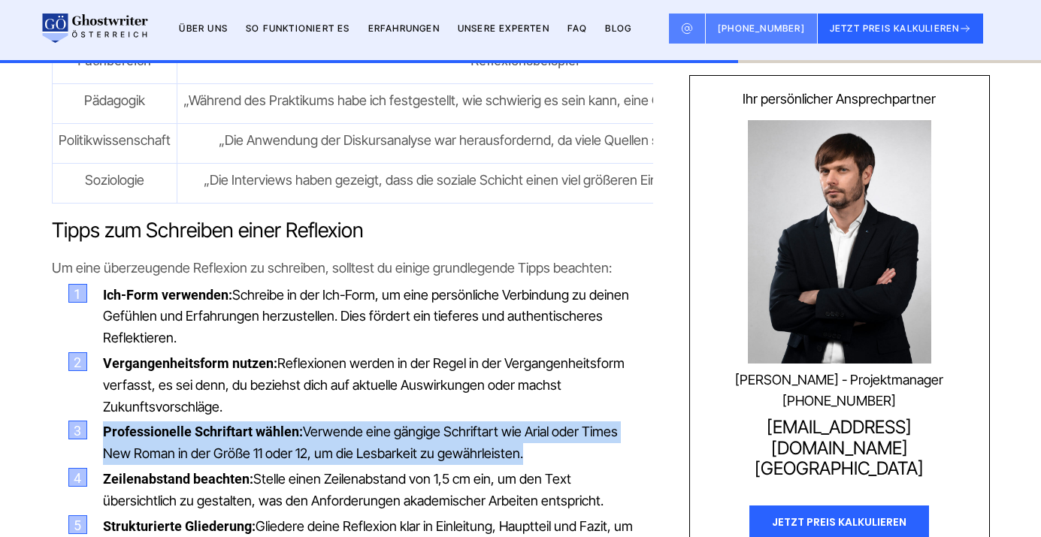
click at [341, 424] on span "Verwende eine gängige Schriftart wie Arial oder Times New Roman in der Größe 11…" at bounding box center [360, 443] width 515 height 38
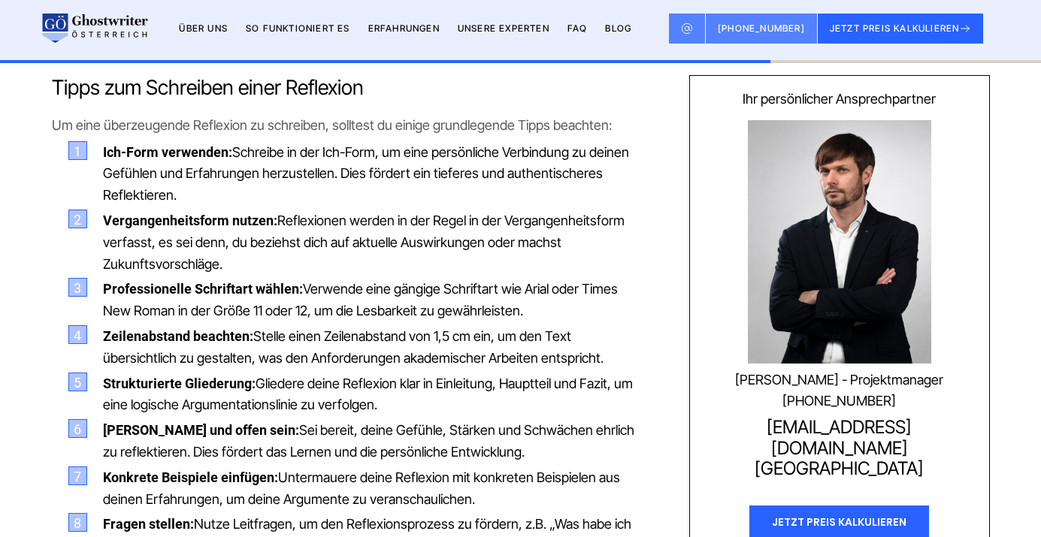
scroll to position [3447, 0]
click at [353, 375] on span "Gliedere deine Reflexion klar in Einleitung, Hauptteil und Fazit, um eine logis…" at bounding box center [368, 394] width 530 height 38
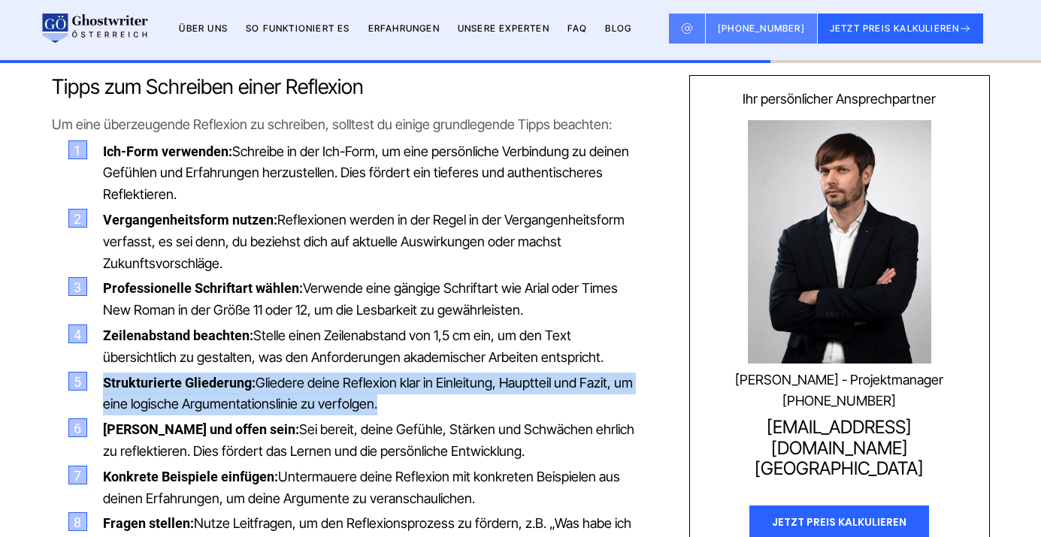
click at [353, 375] on span "Gliedere deine Reflexion klar in Einleitung, Hauptteil und Fazit, um eine logis…" at bounding box center [368, 394] width 530 height 38
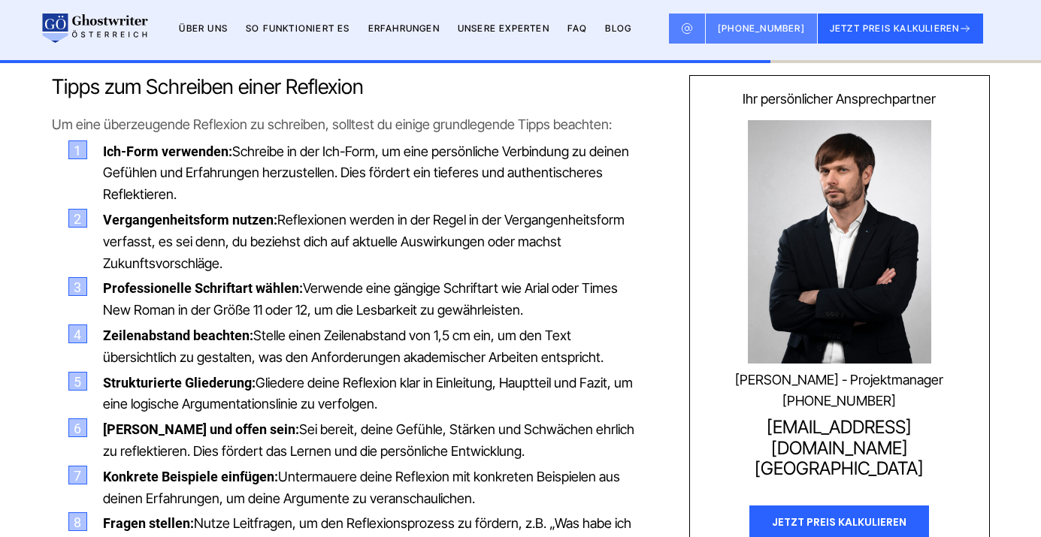
click at [353, 375] on span "Gliedere deine Reflexion klar in Einleitung, Hauptteil und Fazit, um eine logis…" at bounding box center [368, 394] width 530 height 38
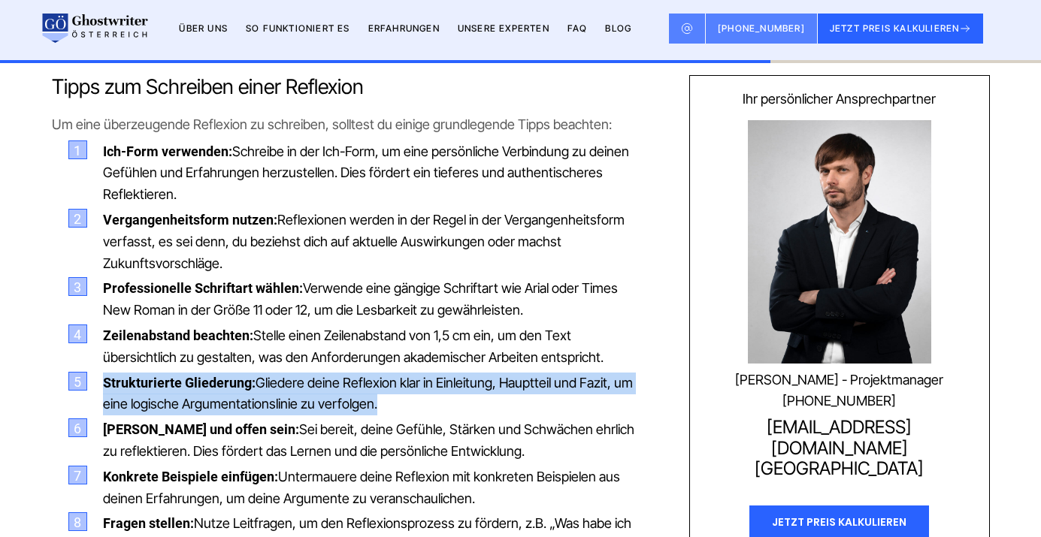
click at [353, 375] on span "Gliedere deine Reflexion klar in Einleitung, Hauptteil und Fazit, um eine logis…" at bounding box center [368, 394] width 530 height 38
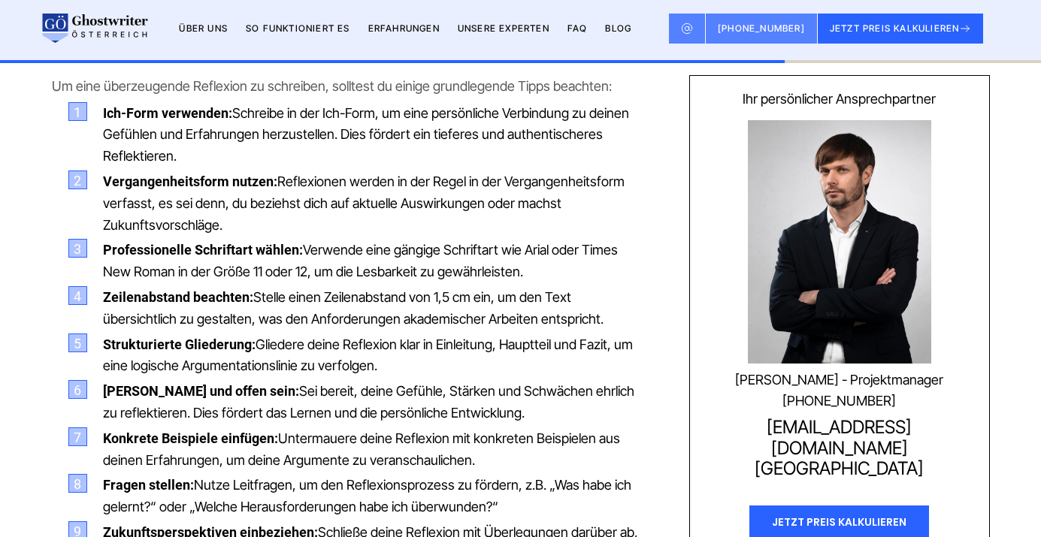
scroll to position [3509, 0]
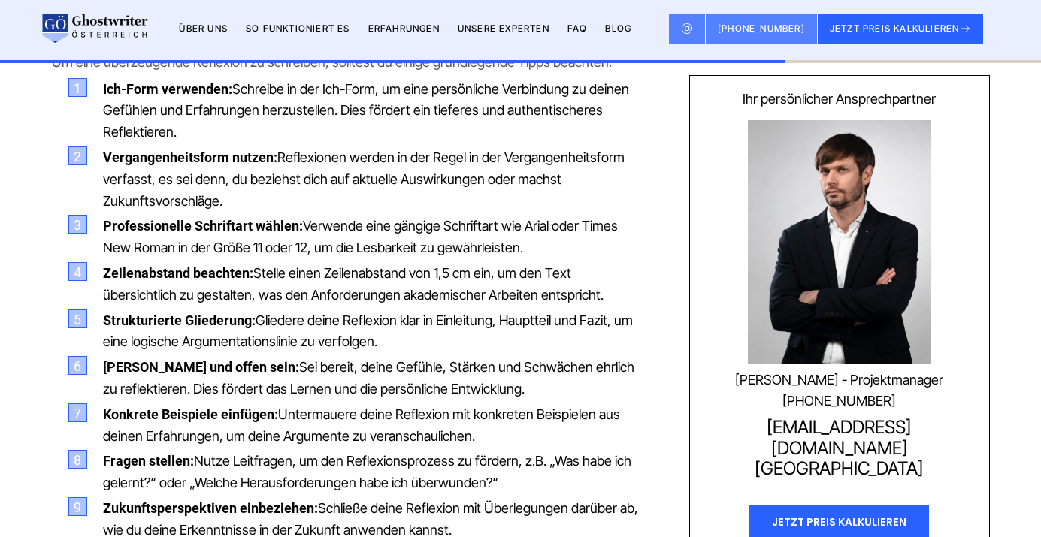
click at [353, 357] on li "[PERSON_NAME] und offen sein: Sei bereit, deine Gefühle, Stärken und Schwächen …" at bounding box center [364, 379] width 577 height 44
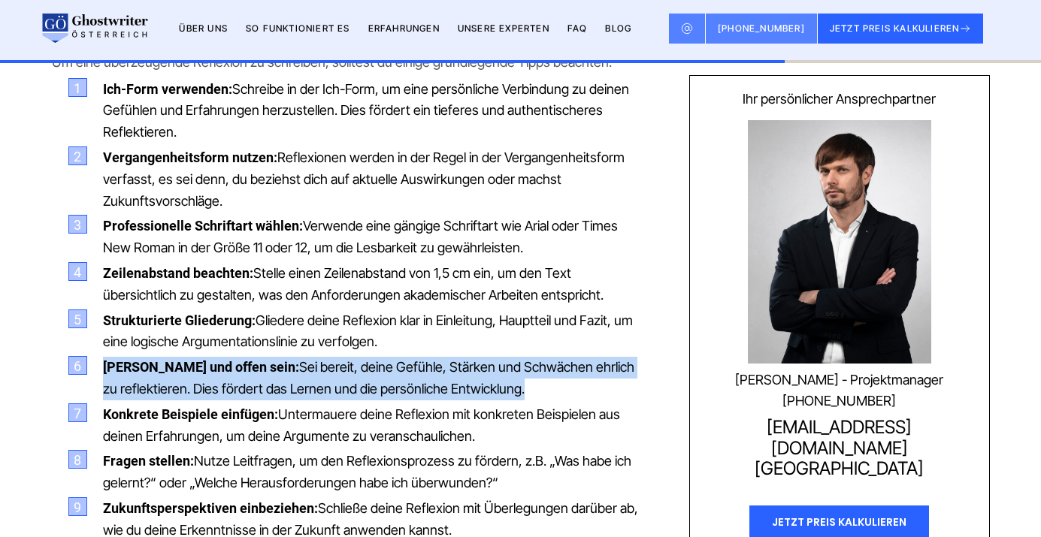
click at [353, 357] on li "[PERSON_NAME] und offen sein: Sei bereit, deine Gefühle, Stärken und Schwächen …" at bounding box center [364, 379] width 577 height 44
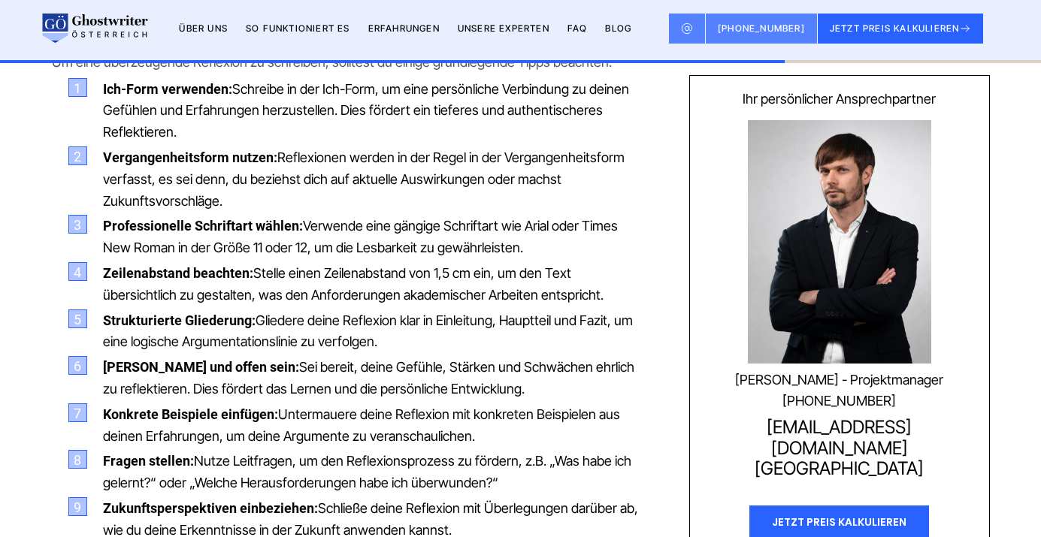
click at [353, 357] on li "[PERSON_NAME] und offen sein: Sei bereit, deine Gefühle, Stärken und Schwächen …" at bounding box center [364, 379] width 577 height 44
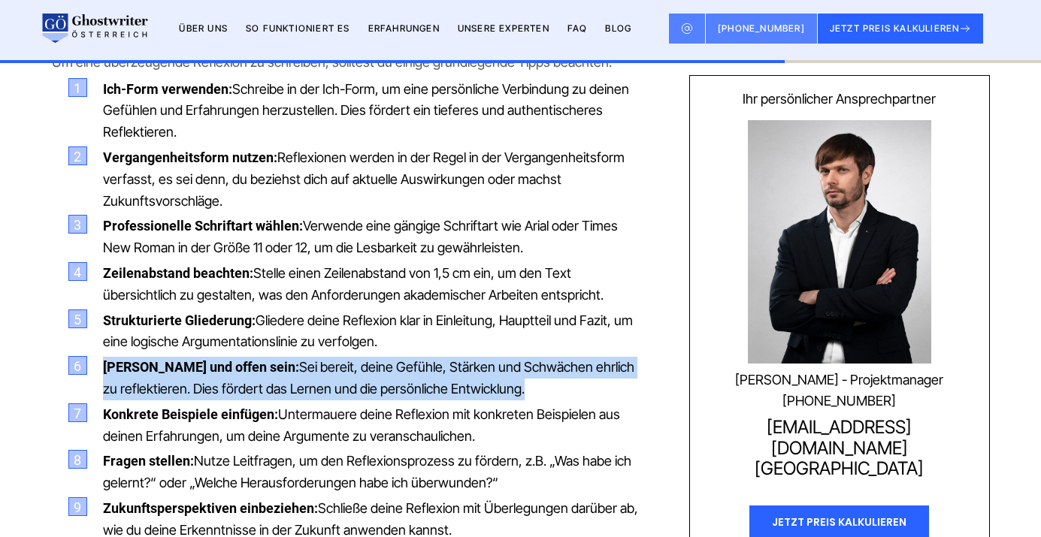
click at [333, 407] on span "Untermauere deine Reflexion mit konkreten Beispielen aus deinen Erfahrungen, um…" at bounding box center [361, 426] width 517 height 38
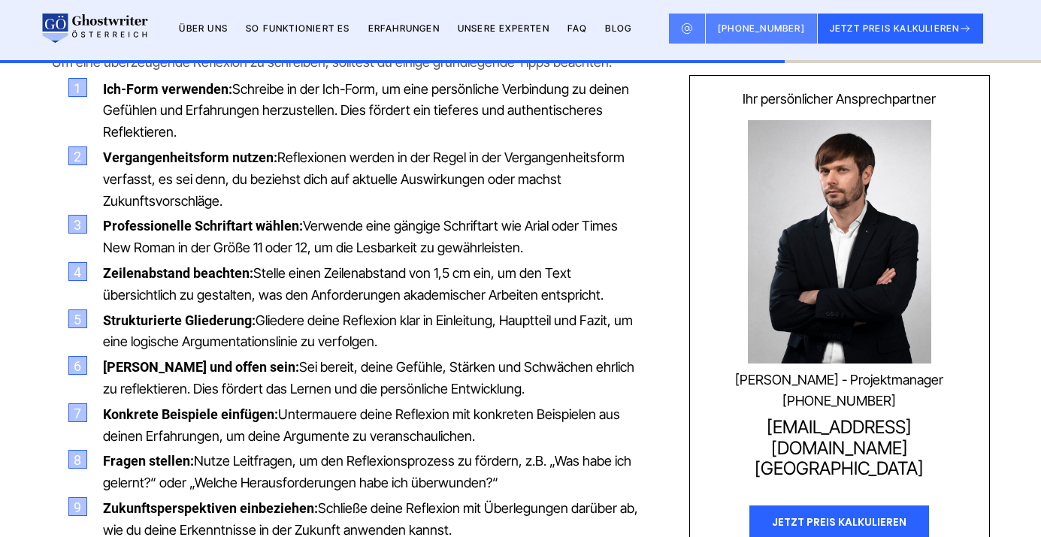
click at [333, 407] on span "Untermauere deine Reflexion mit konkreten Beispielen aus deinen Erfahrungen, um…" at bounding box center [361, 426] width 517 height 38
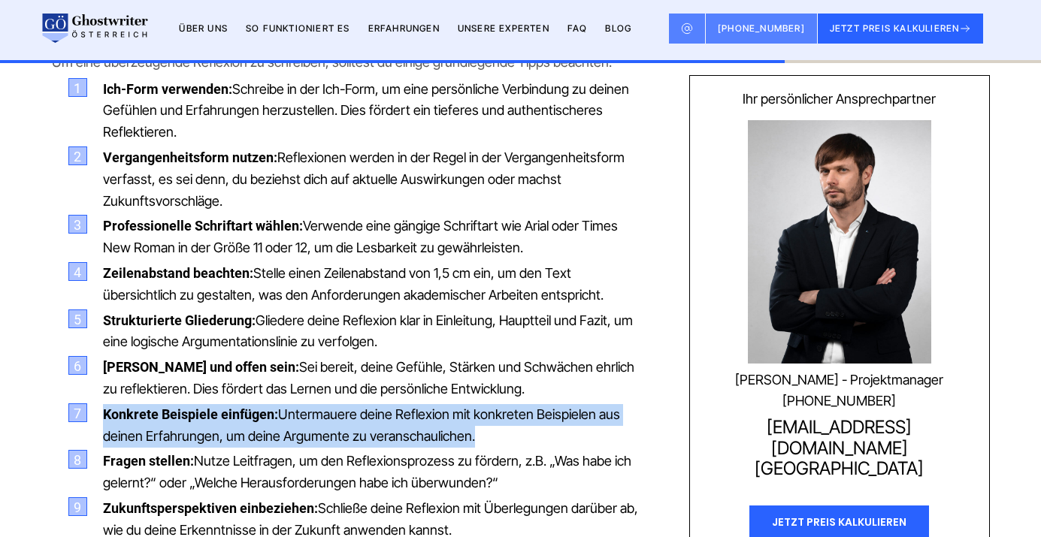
click at [333, 407] on span "Untermauere deine Reflexion mit konkreten Beispielen aus deinen Erfahrungen, um…" at bounding box center [361, 426] width 517 height 38
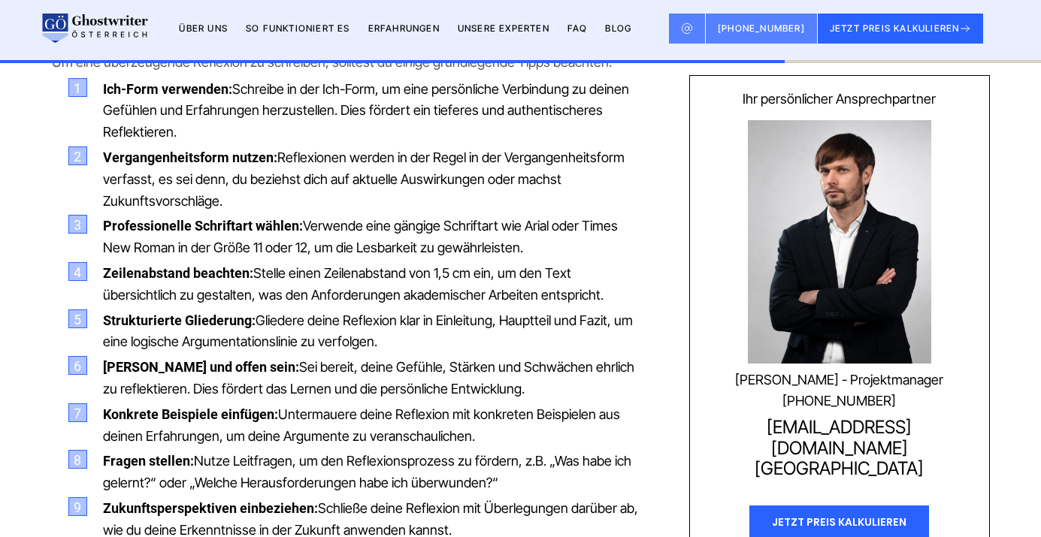
click at [333, 407] on span "Untermauere deine Reflexion mit konkreten Beispielen aus deinen Erfahrungen, um…" at bounding box center [361, 426] width 517 height 38
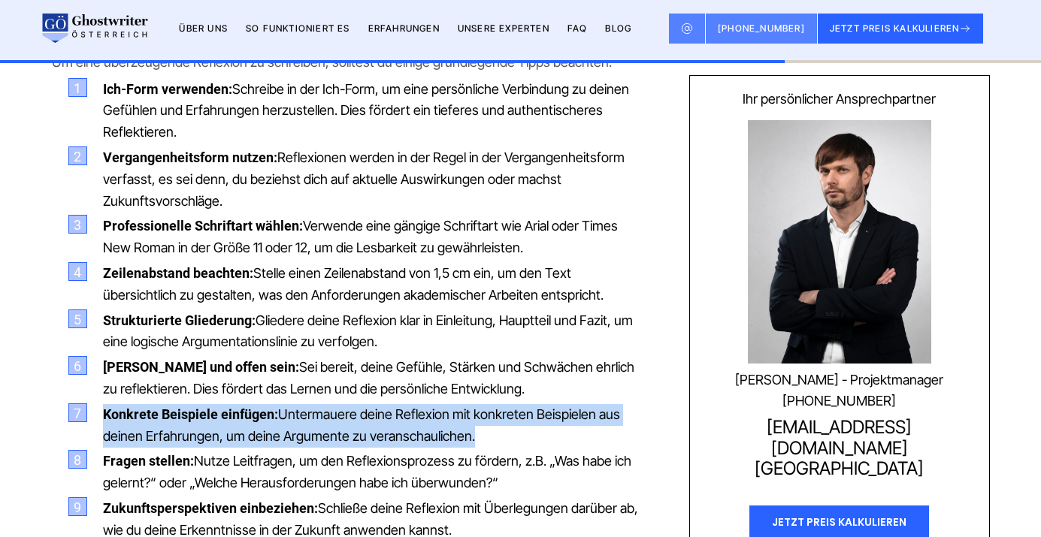
click at [333, 407] on span "Untermauere deine Reflexion mit konkreten Beispielen aus deinen Erfahrungen, um…" at bounding box center [361, 426] width 517 height 38
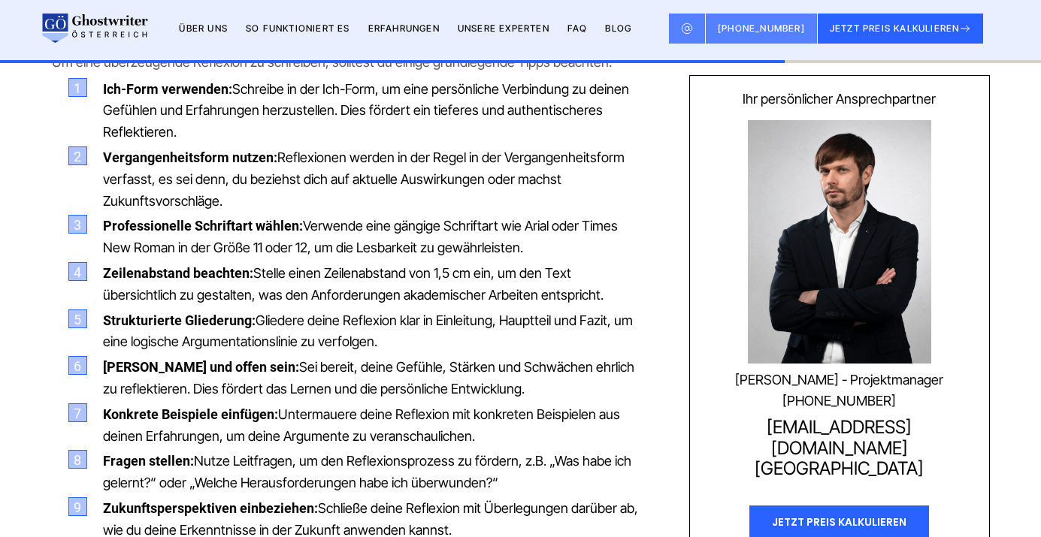
click at [291, 453] on span "Nutze Leitfragen, um den Reflexionsprozess zu fördern, z.B. „Was habe ich geler…" at bounding box center [367, 472] width 528 height 38
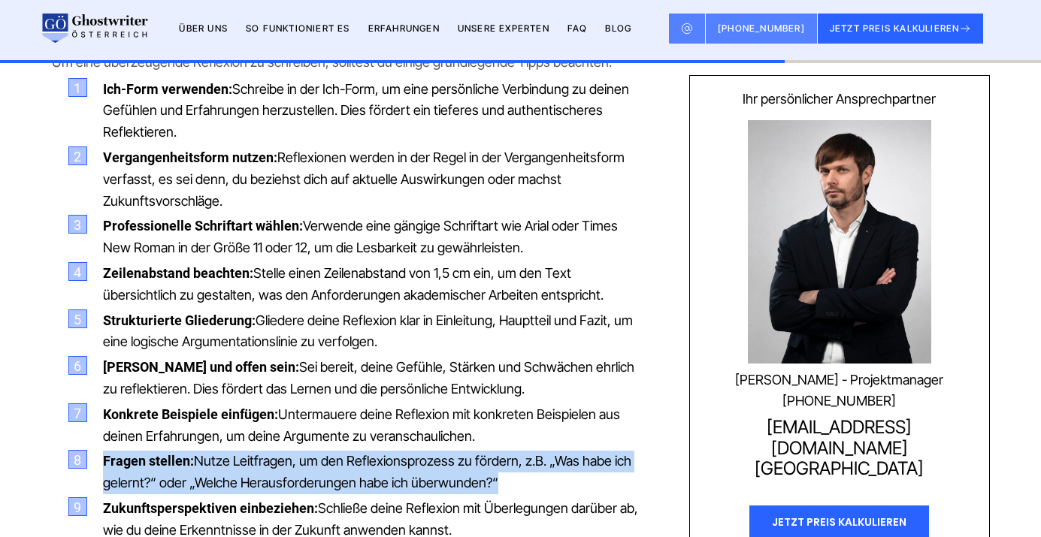
click at [291, 453] on span "Nutze Leitfragen, um den Reflexionsprozess zu fördern, z.B. „Was habe ich geler…" at bounding box center [367, 472] width 528 height 38
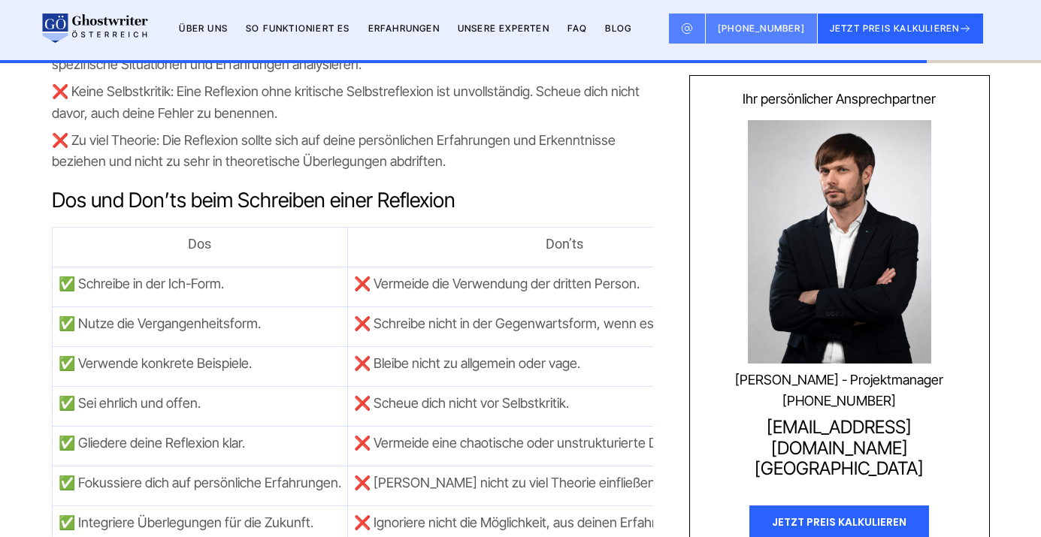
scroll to position [4166, 0]
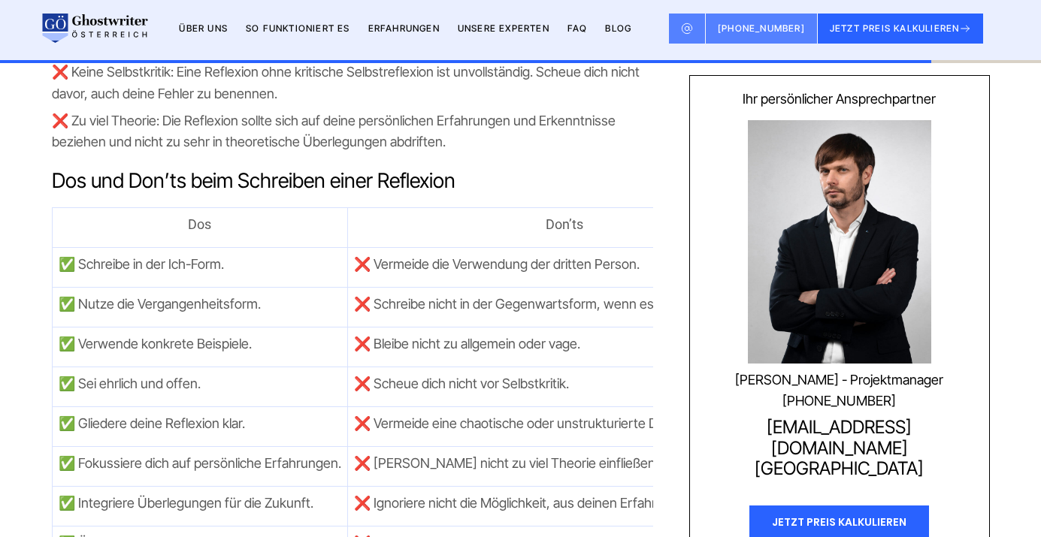
click at [126, 256] on span "✅ Schreibe in der Ich-Form." at bounding box center [141, 264] width 165 height 16
click at [174, 296] on span "✅ Nutze die Vergangenheitsform." at bounding box center [160, 304] width 202 height 16
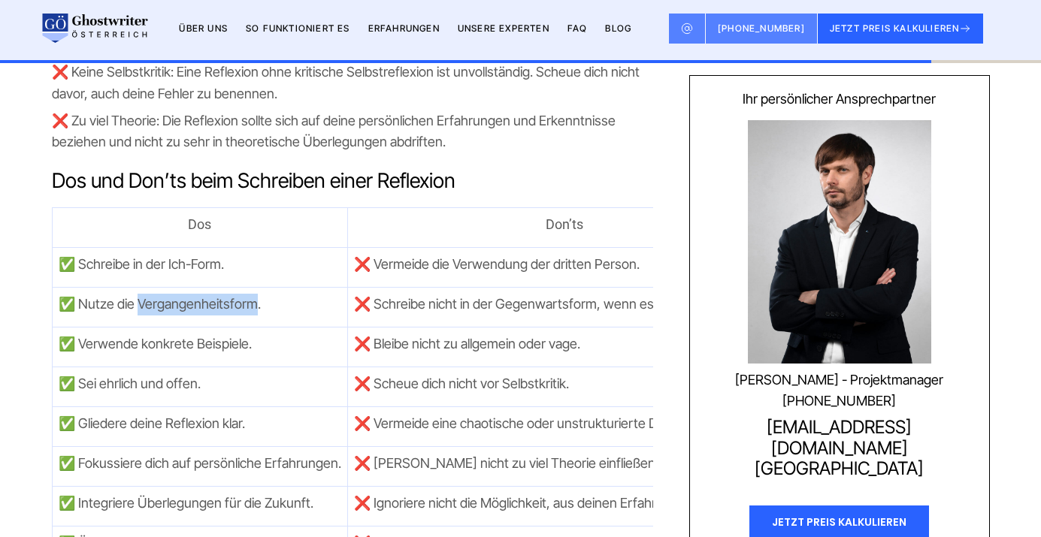
click at [174, 296] on span "✅ Nutze die Vergangenheitsform." at bounding box center [160, 304] width 202 height 16
click at [156, 336] on span "✅ Verwende konkrete Beispiele." at bounding box center [155, 344] width 193 height 16
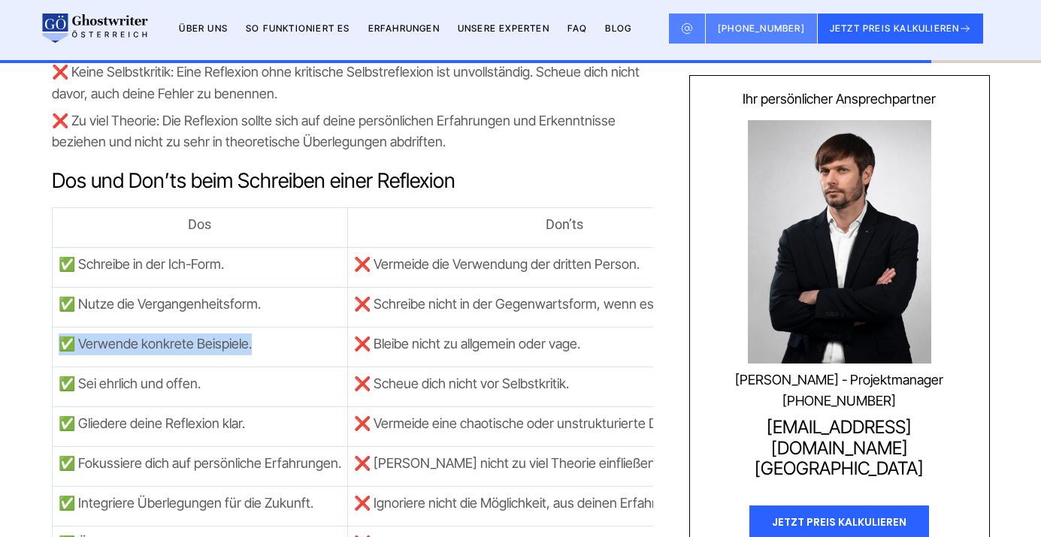
click at [133, 367] on td "✅ Sei ehrlich und offen." at bounding box center [199, 387] width 295 height 40
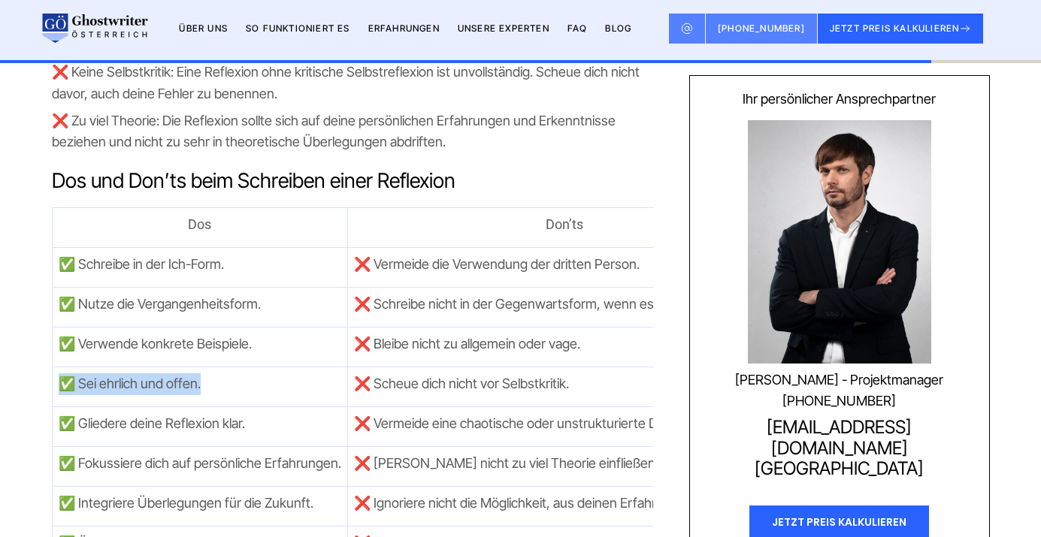
click at [133, 367] on td "✅ Sei ehrlich und offen." at bounding box center [199, 387] width 295 height 40
click at [132, 416] on span "✅ Gliedere deine Reflexion klar." at bounding box center [152, 424] width 186 height 16
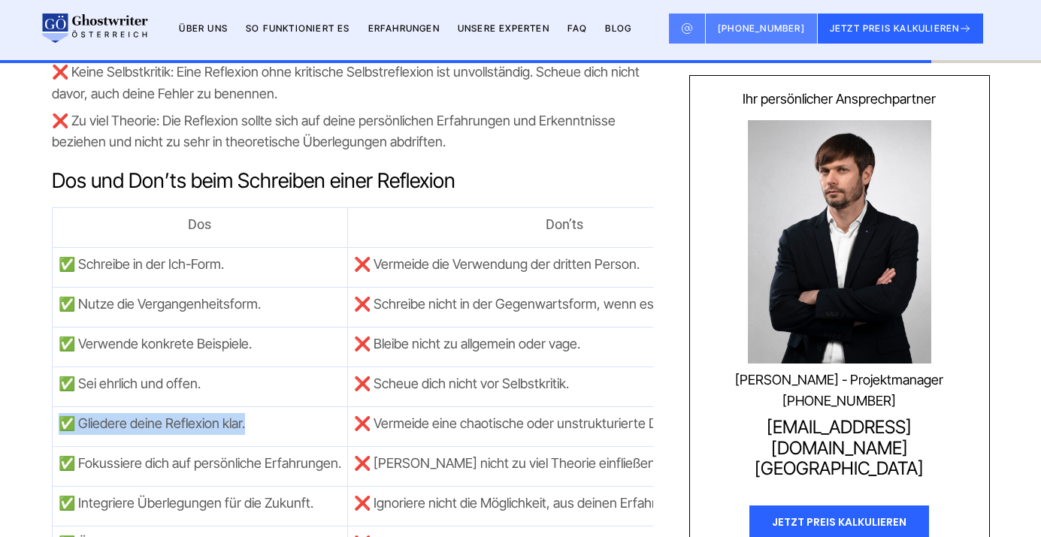
click at [132, 486] on td "✅ Integriere Überlegungen für die Zukunft." at bounding box center [199, 506] width 295 height 40
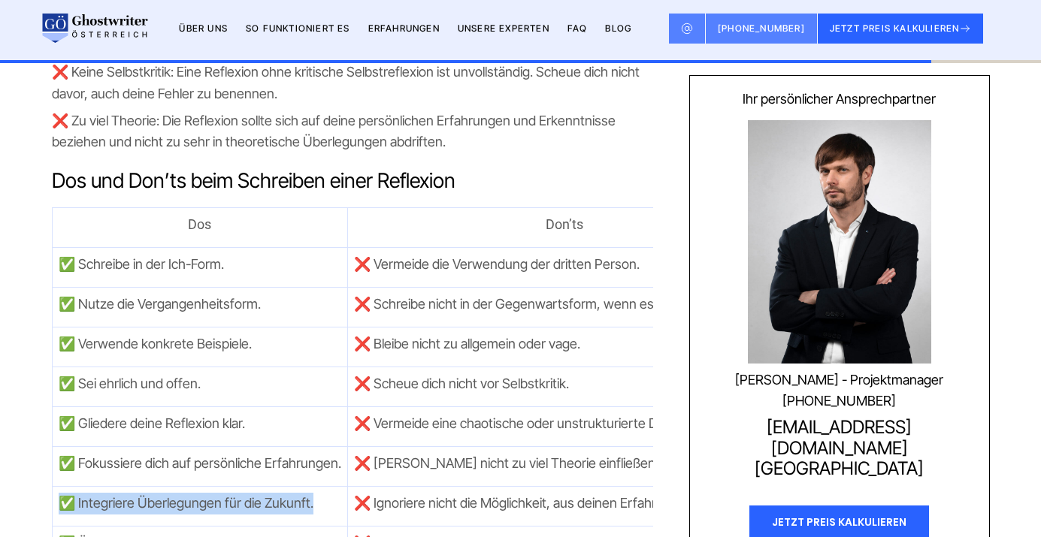
click at [153, 453] on p "✅ Fokussiere dich auf persönliche Erfahrungen." at bounding box center [200, 464] width 283 height 22
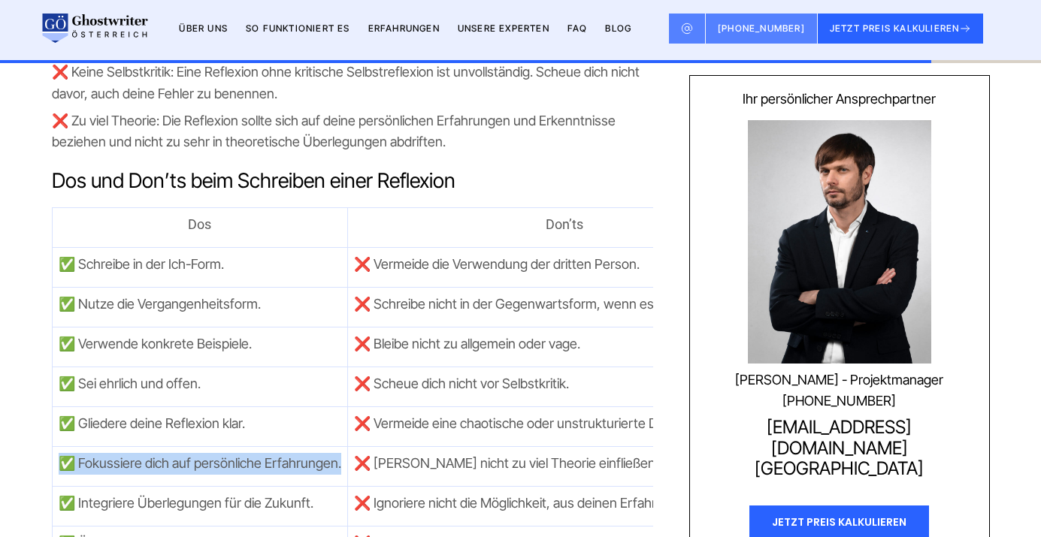
click at [155, 486] on td "✅ Integriere Überlegungen für die Zukunft." at bounding box center [199, 506] width 295 height 40
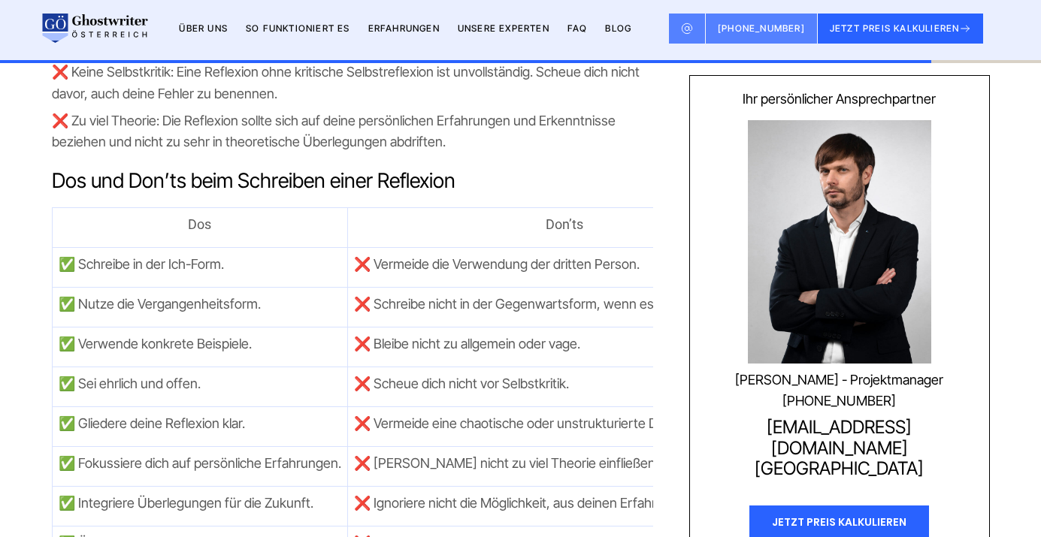
click at [155, 486] on td "✅ Integriere Überlegungen für die Zukunft." at bounding box center [199, 506] width 295 height 40
click at [174, 535] on span "✅ Überarbeite deinen Text sorgfältig." at bounding box center [170, 543] width 222 height 16
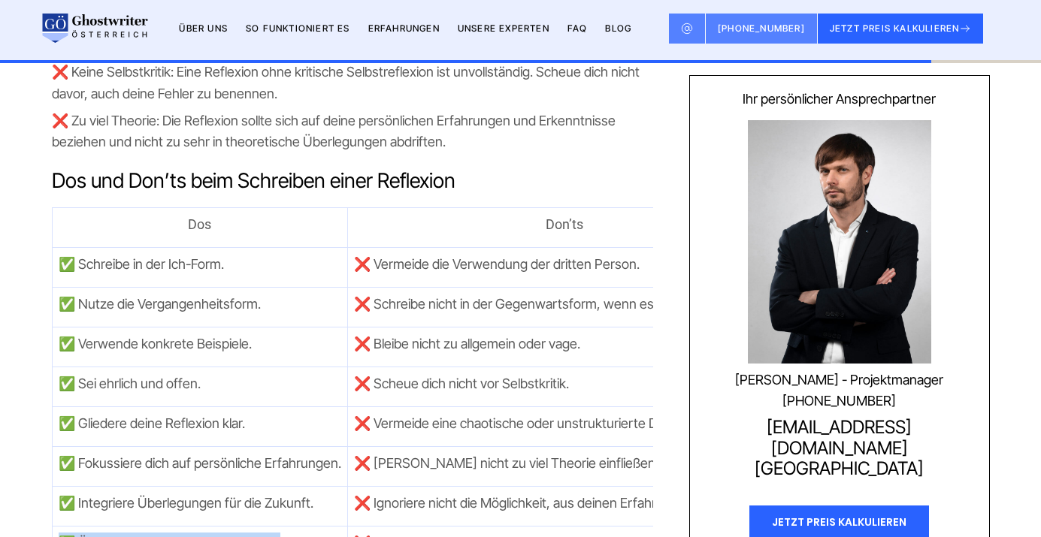
click at [174, 535] on span "✅ Überarbeite deinen Text sorgfältig." at bounding box center [170, 543] width 222 height 16
click at [334, 493] on p "✅ Integriere Überlegungen für die Zukunft." at bounding box center [200, 504] width 283 height 22
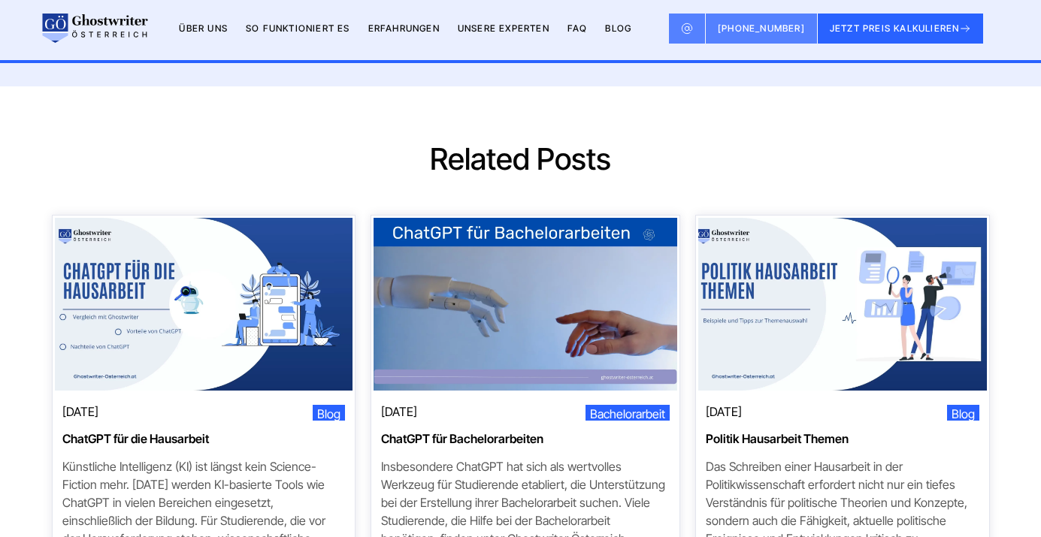
scroll to position [5857, 0]
